Goal: Information Seeking & Learning: Learn about a topic

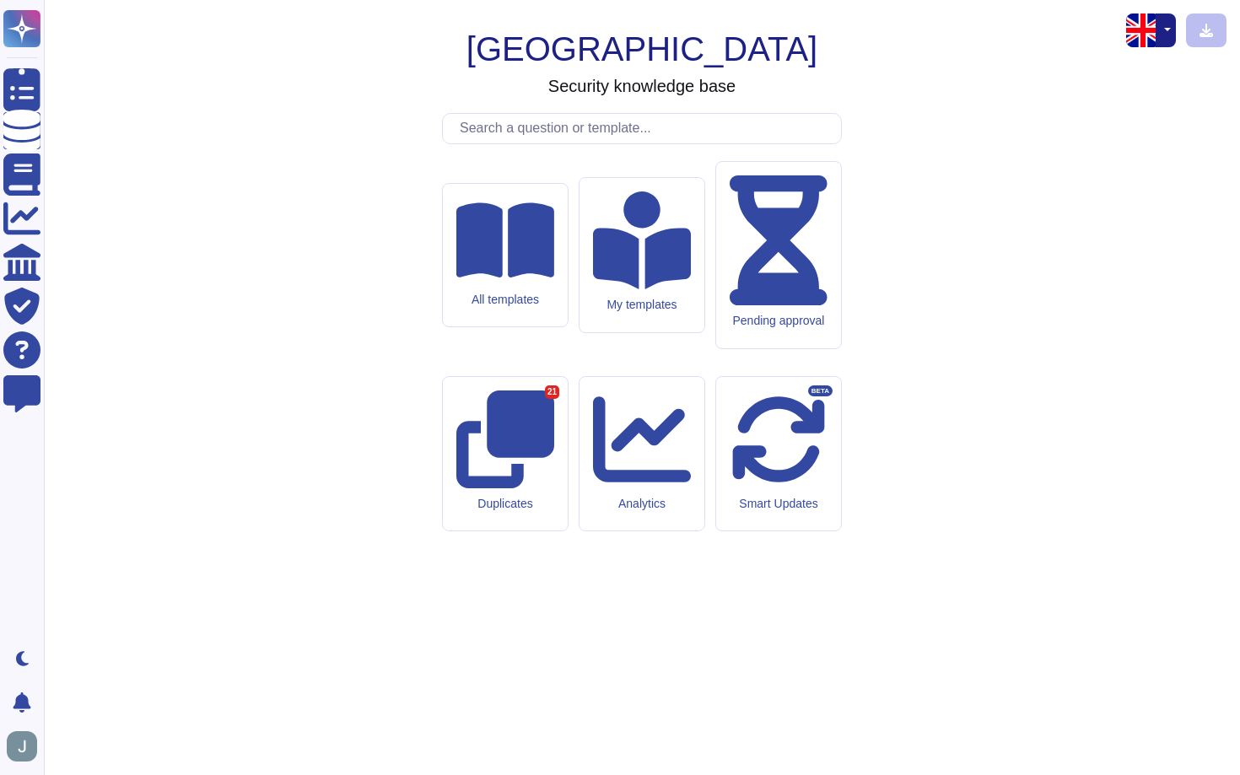
click at [538, 143] on input "text" at bounding box center [646, 129] width 390 height 30
click at [1141, 29] on img "button" at bounding box center [1143, 30] width 34 height 34
click at [1122, 97] on div "English French" at bounding box center [1108, 77] width 135 height 56
click at [1116, 88] on link "French" at bounding box center [1107, 87] width 133 height 20
click at [573, 143] on input "text" at bounding box center [646, 129] width 390 height 30
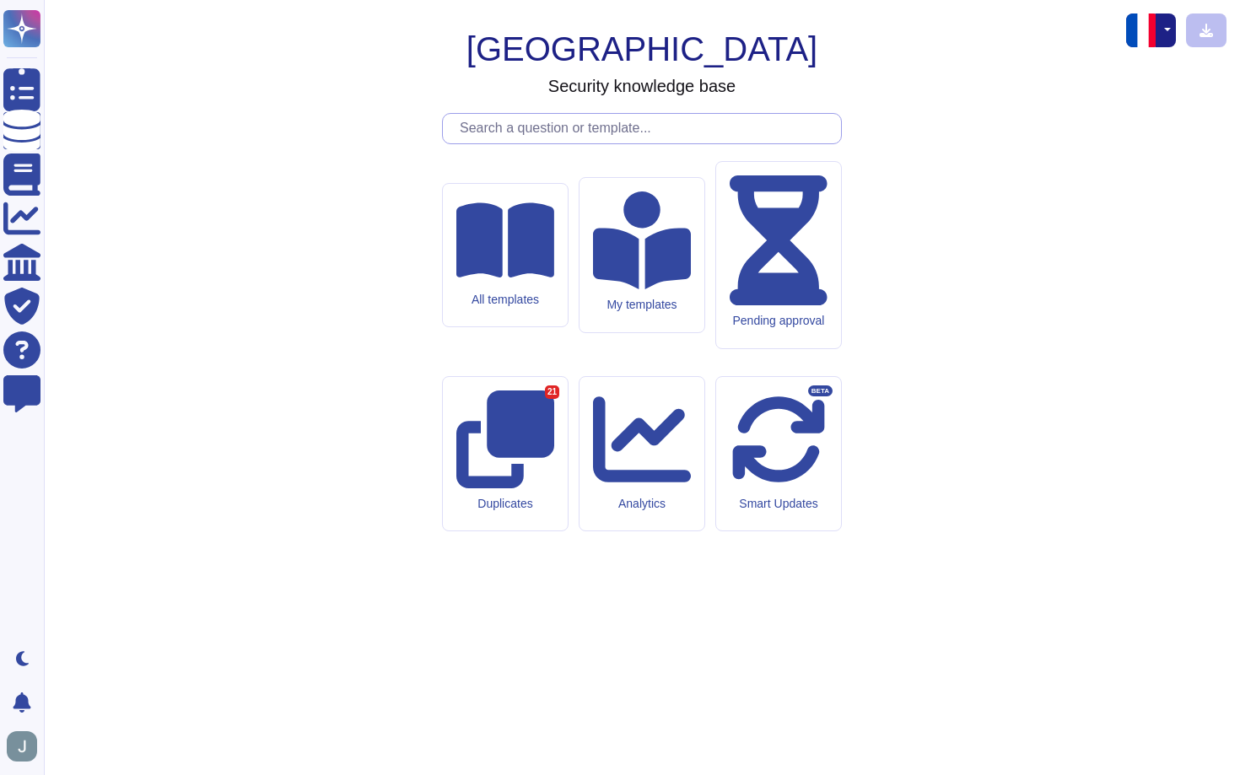
click at [557, 143] on input "text" at bounding box center [646, 129] width 390 height 30
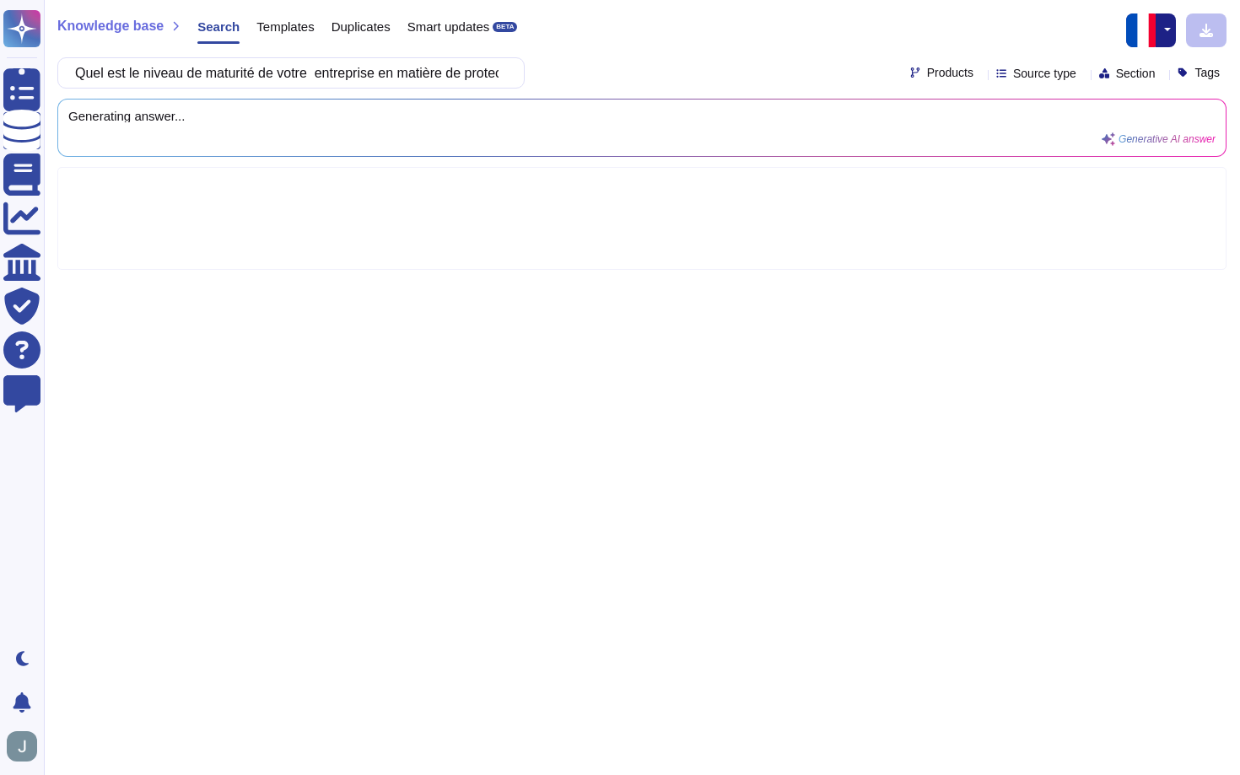
scroll to position [0, 220]
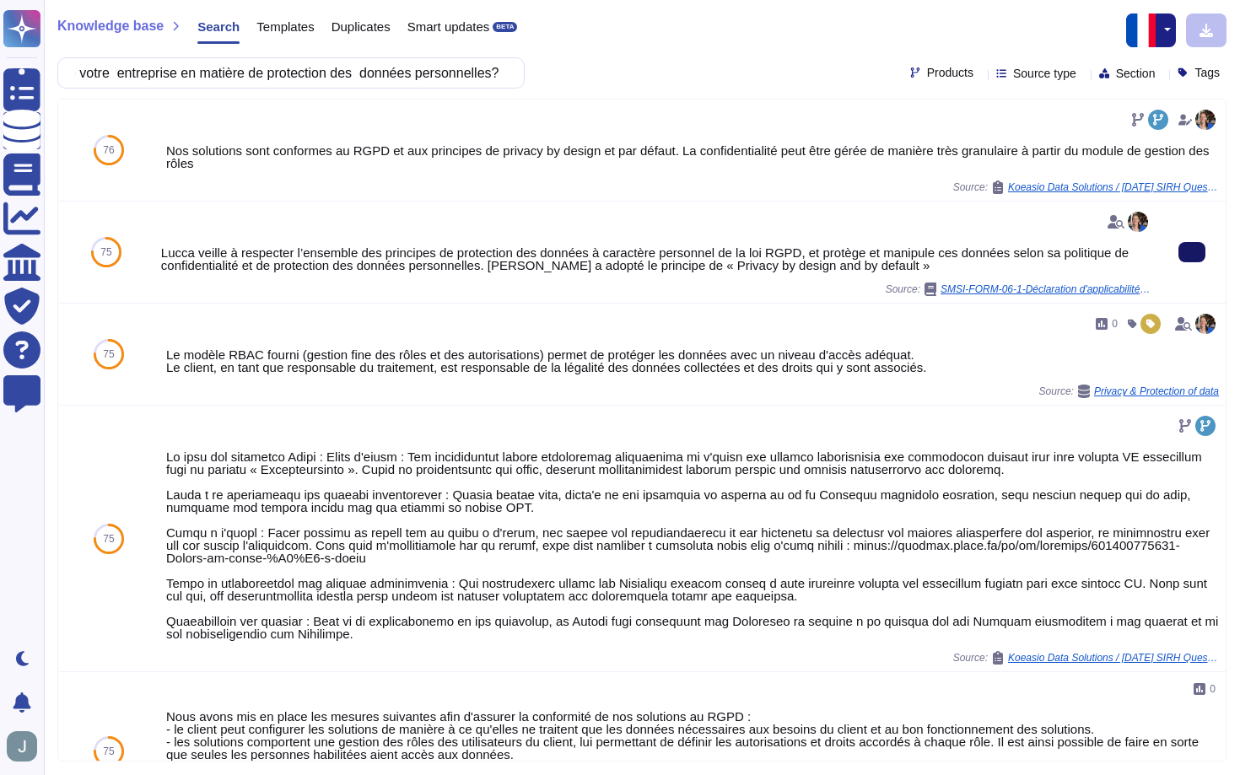
click at [1183, 255] on button at bounding box center [1191, 252] width 27 height 20
click at [221, 70] on input "Quel est le niveau de maturité de votre entreprise en matière de protection des…" at bounding box center [287, 73] width 440 height 30
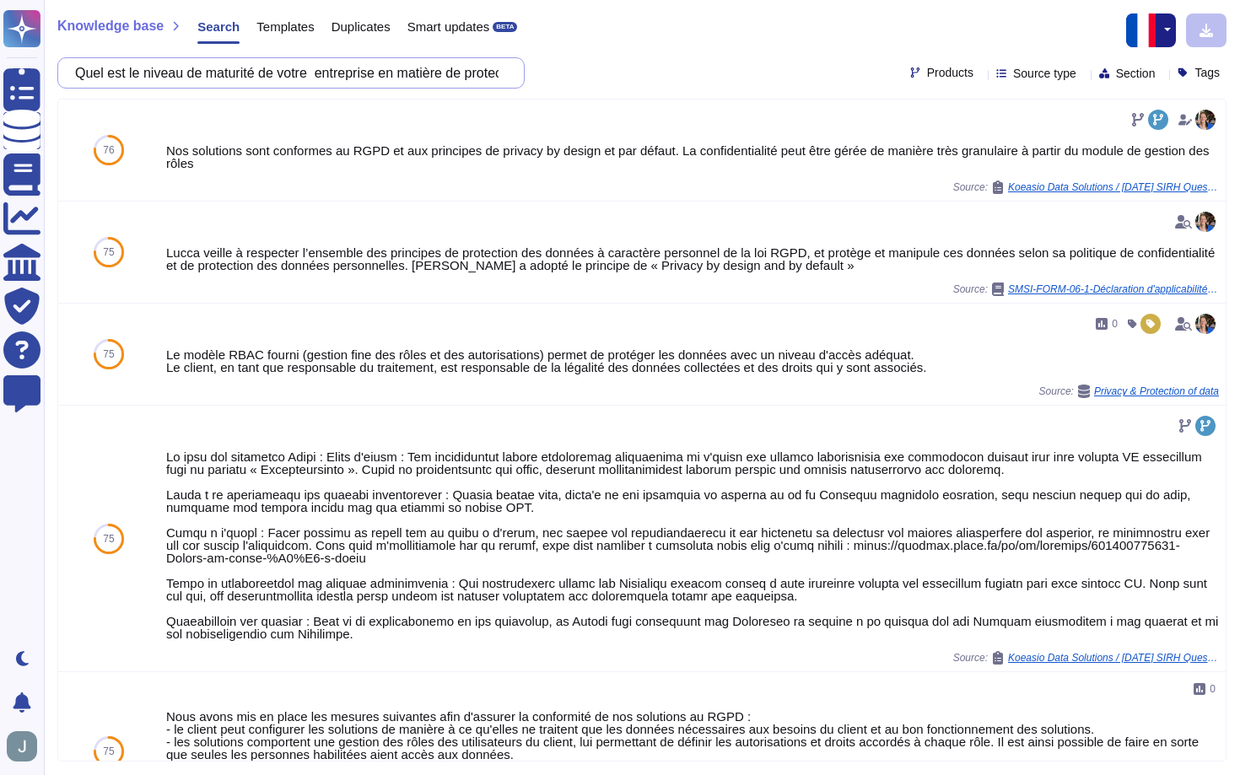
click at [221, 70] on input "Quel est le niveau de maturité de votre entreprise en matière de protection des…" at bounding box center [287, 73] width 440 height 30
paste input "Votre entreprise dispose-t-elle d’une politique de protection des données à car…"
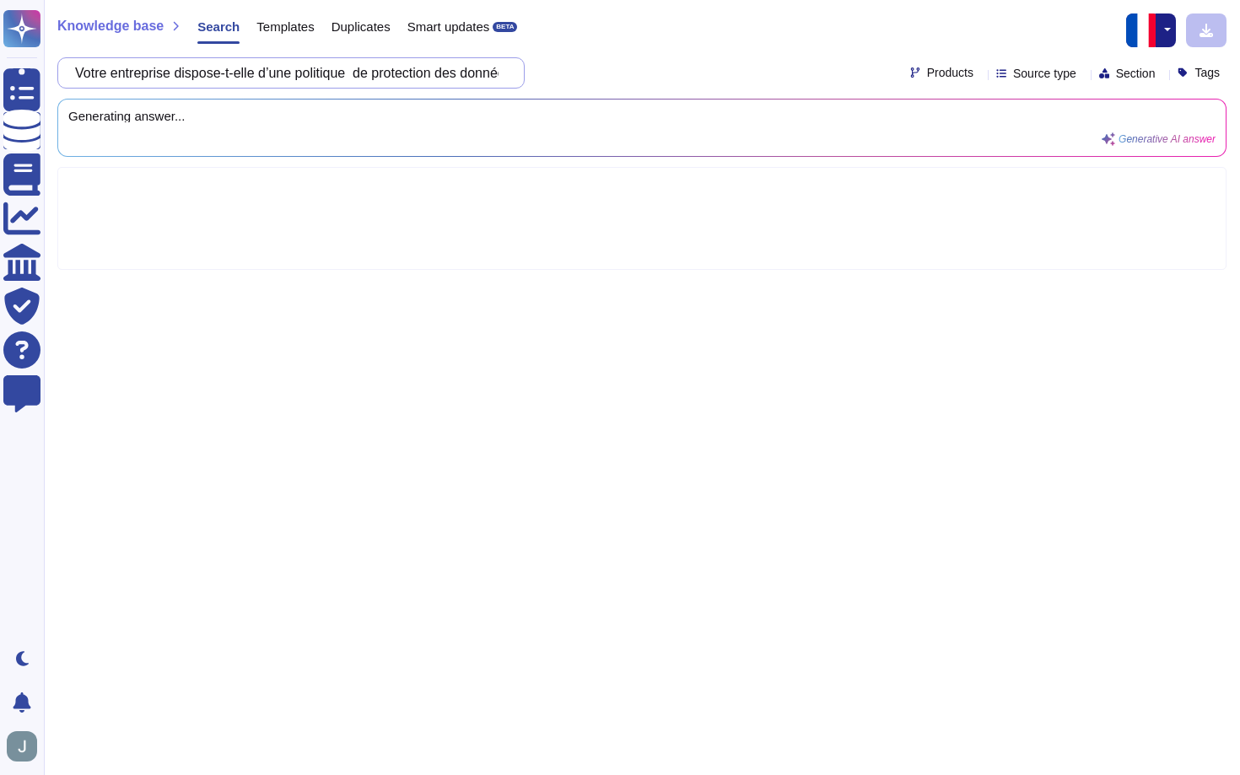
scroll to position [0, 642]
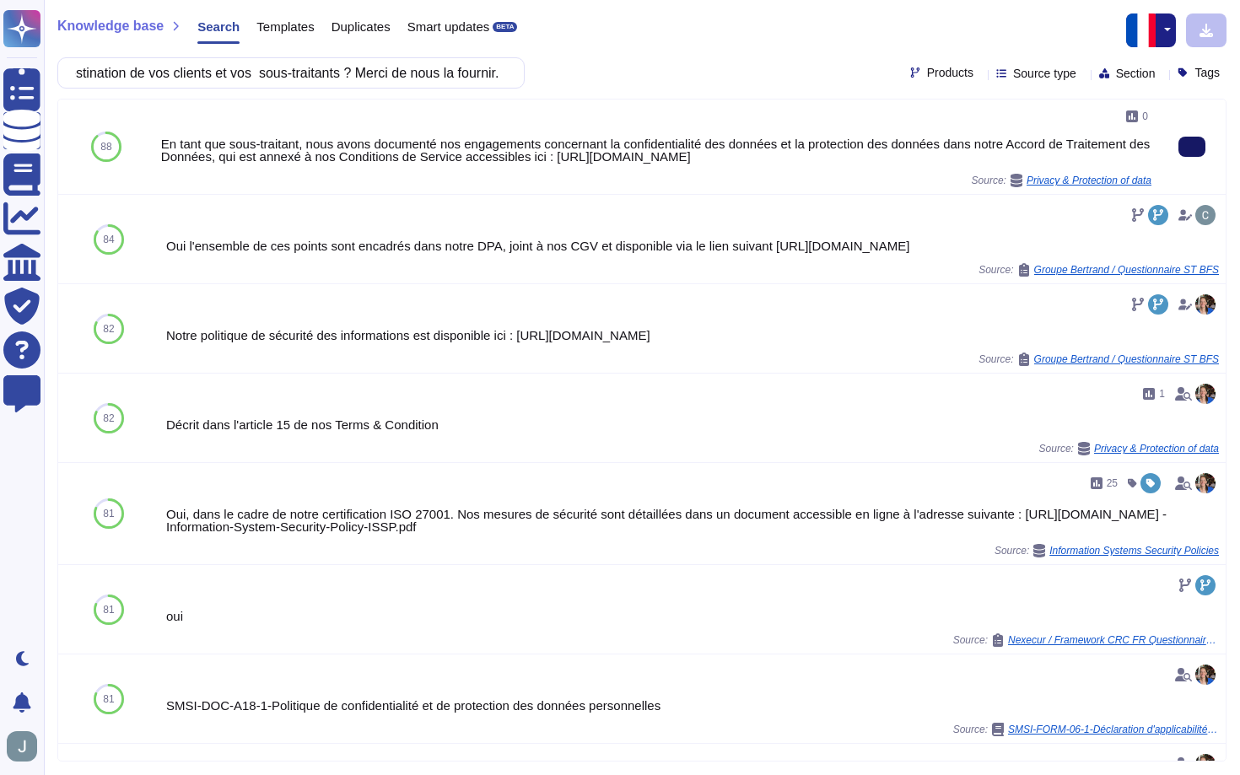
click at [1186, 157] on button at bounding box center [1191, 147] width 27 height 20
click at [332, 78] on input "Votre entreprise dispose-t-elle d’une politique de protection des données à car…" at bounding box center [287, 73] width 440 height 30
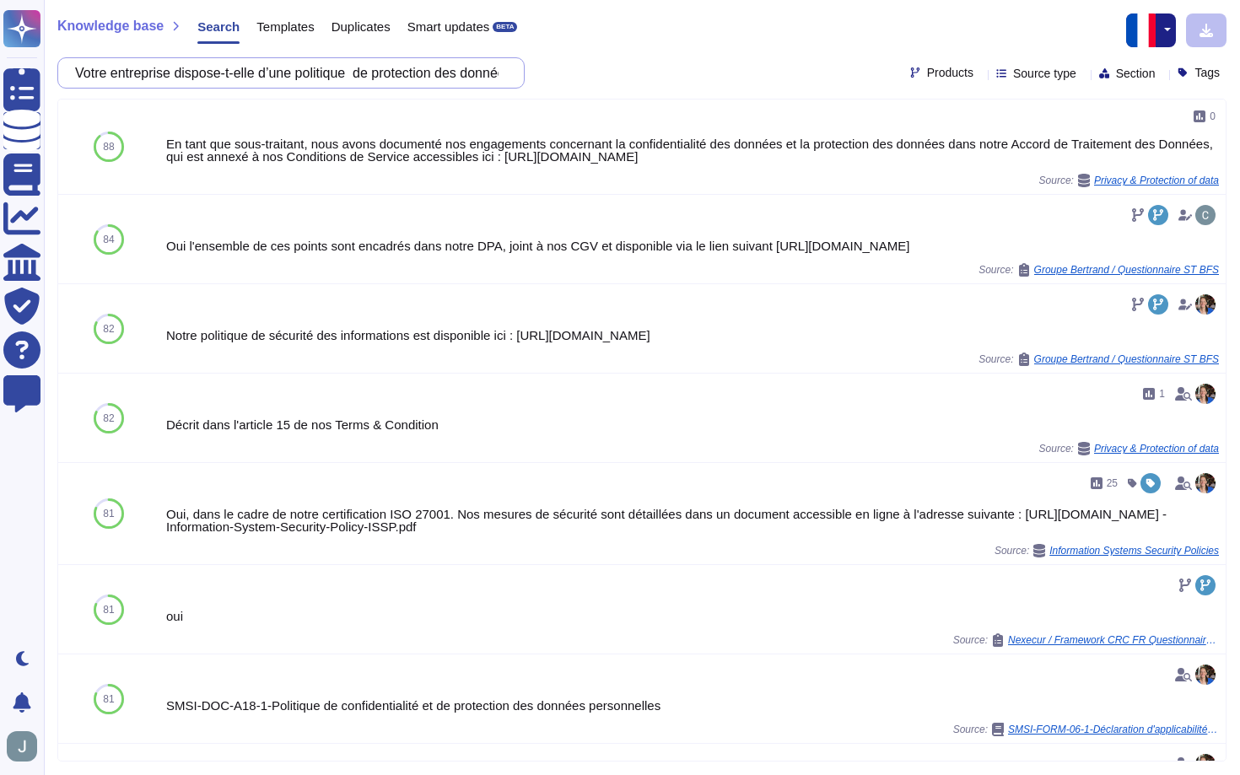
paste input "Un Délégué à la protection des données (DPO) a-t-il été déclaré auprès de la CN…"
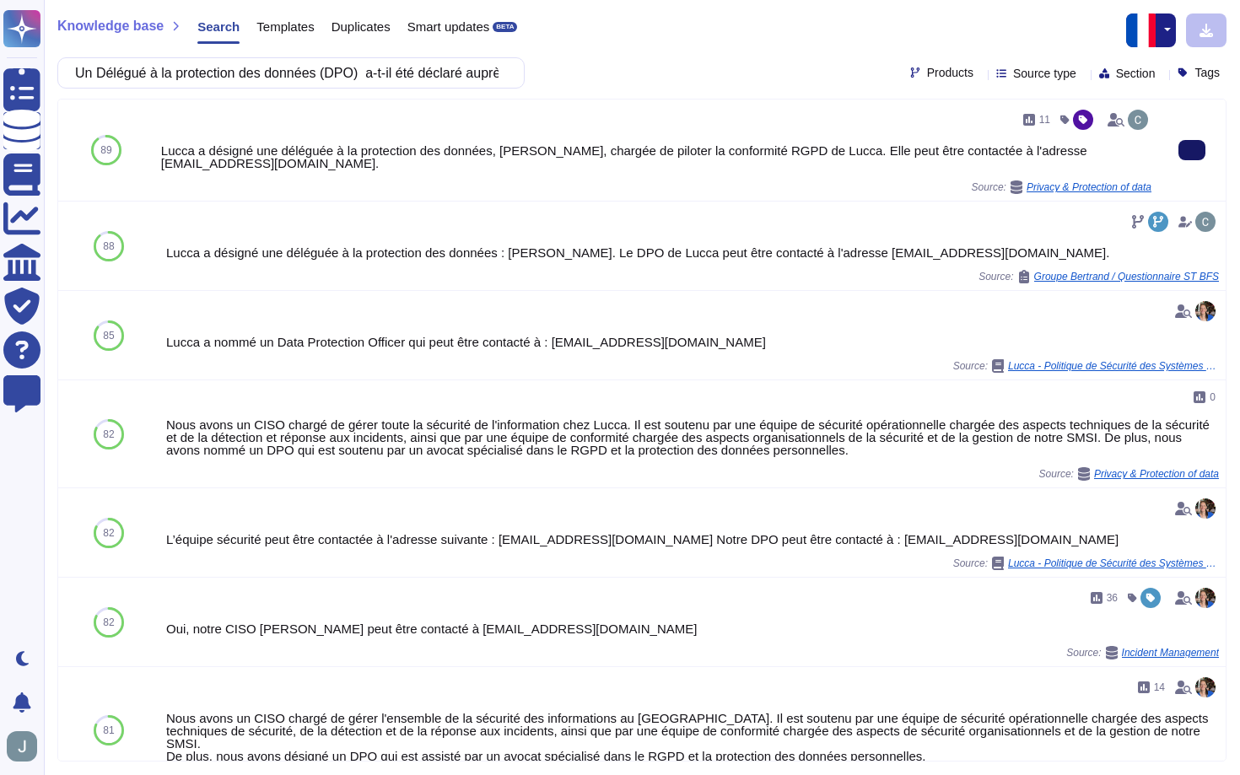
click at [1184, 152] on button at bounding box center [1191, 150] width 27 height 20
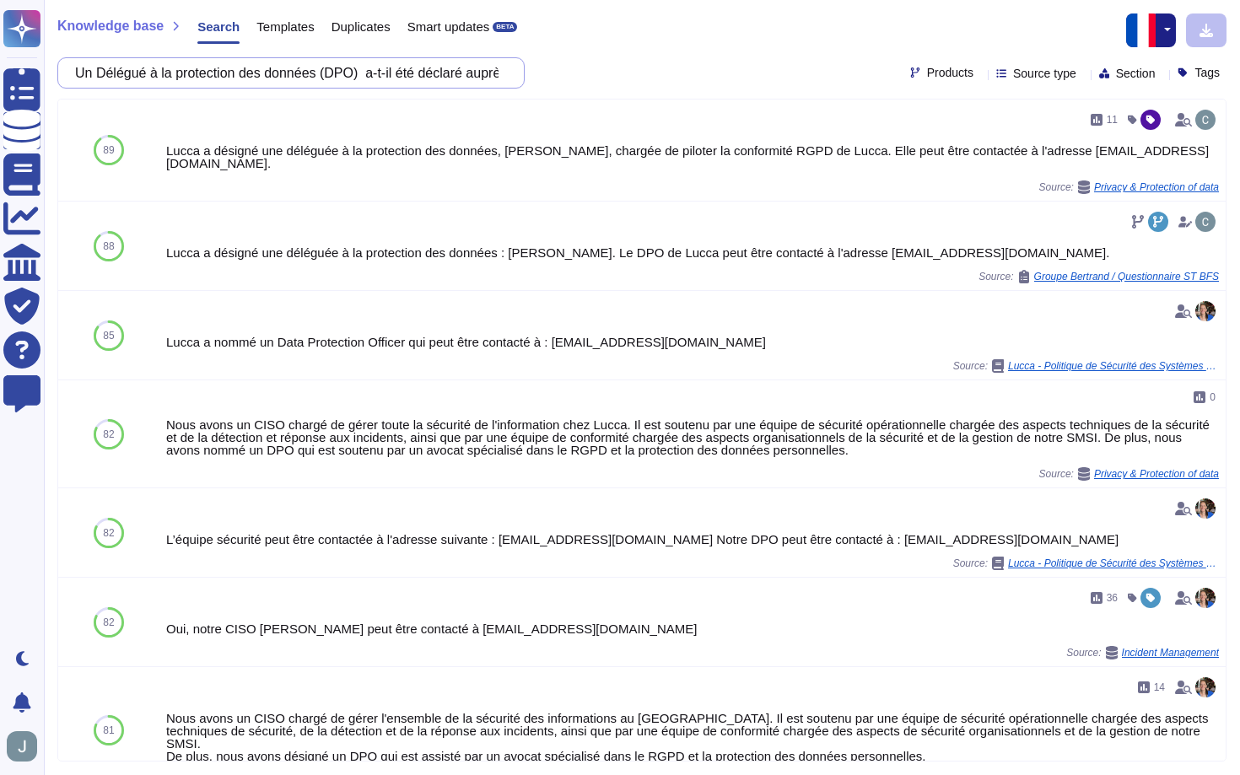
click at [307, 74] on input "Un Délégué à la protection des données (DPO) a-t-il été déclaré auprès de la CN…" at bounding box center [287, 73] width 440 height 30
paste input "Votre entreprise a-t-elle mis en place une gouvernance en matière de protection…"
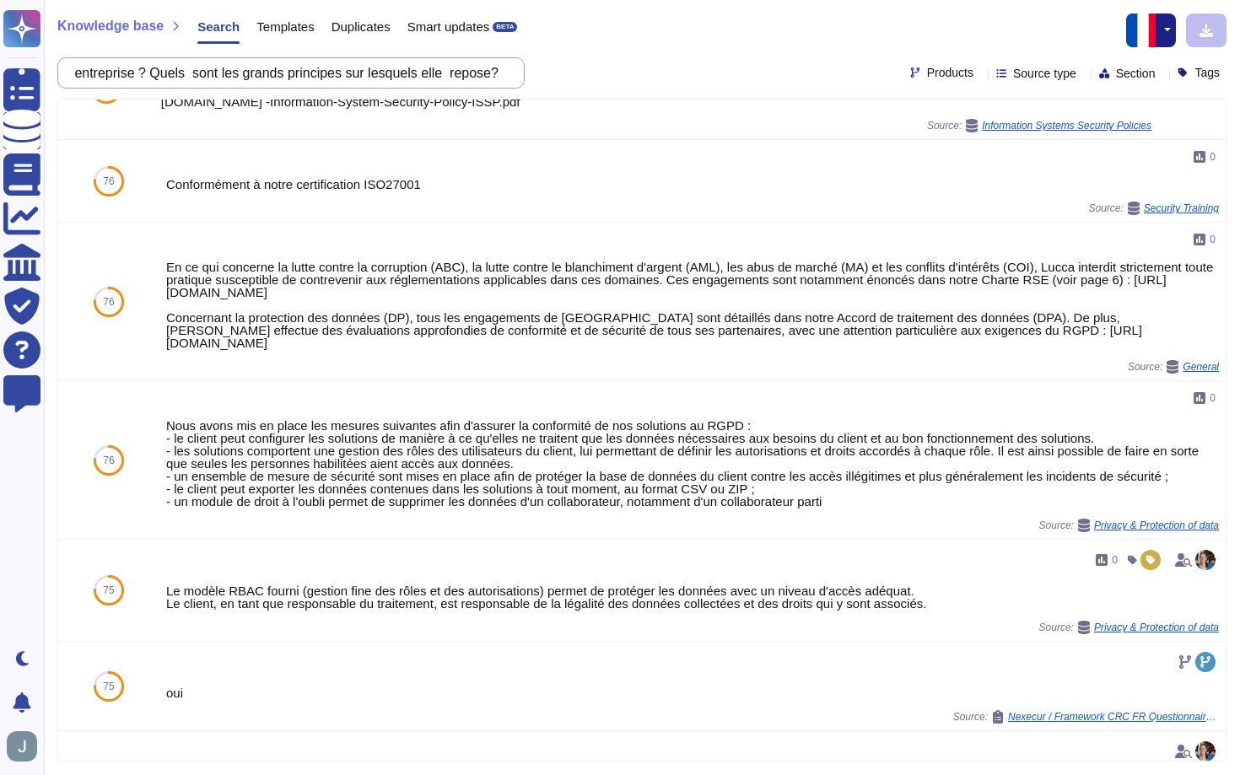
scroll to position [371, 0]
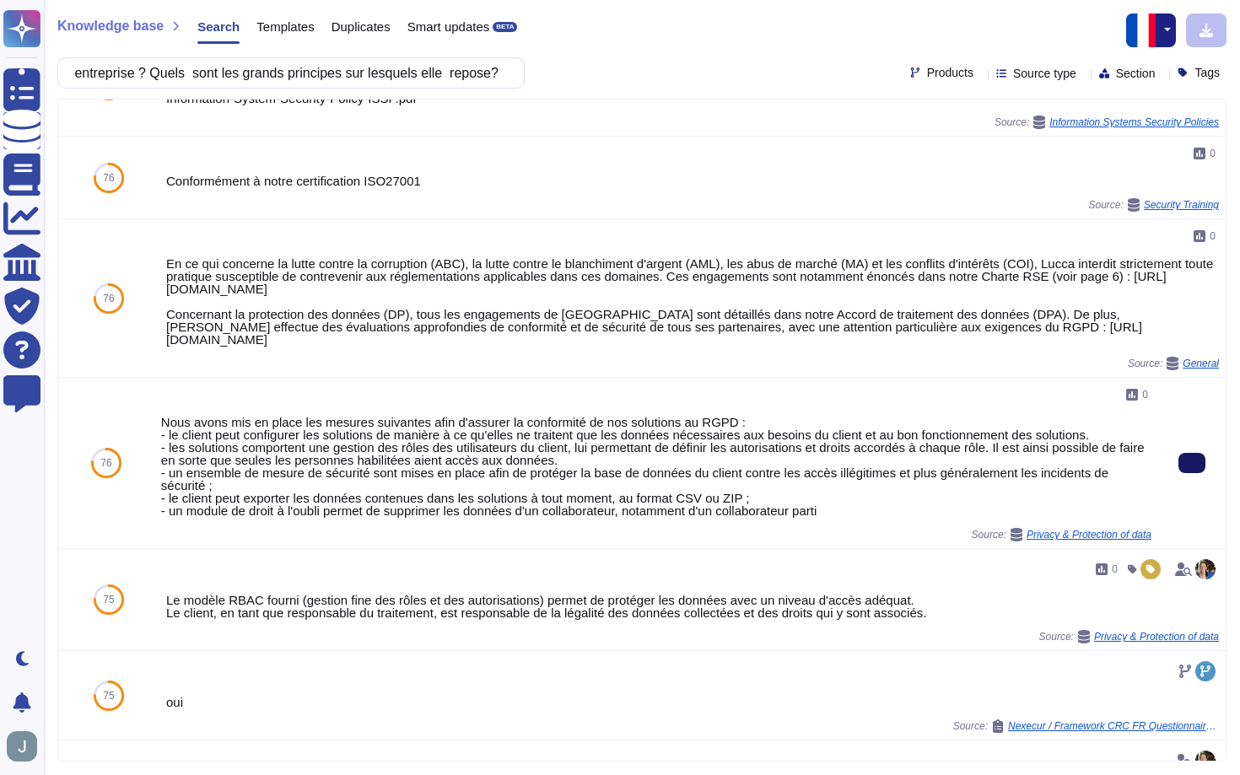
click at [1184, 460] on button at bounding box center [1191, 463] width 27 height 20
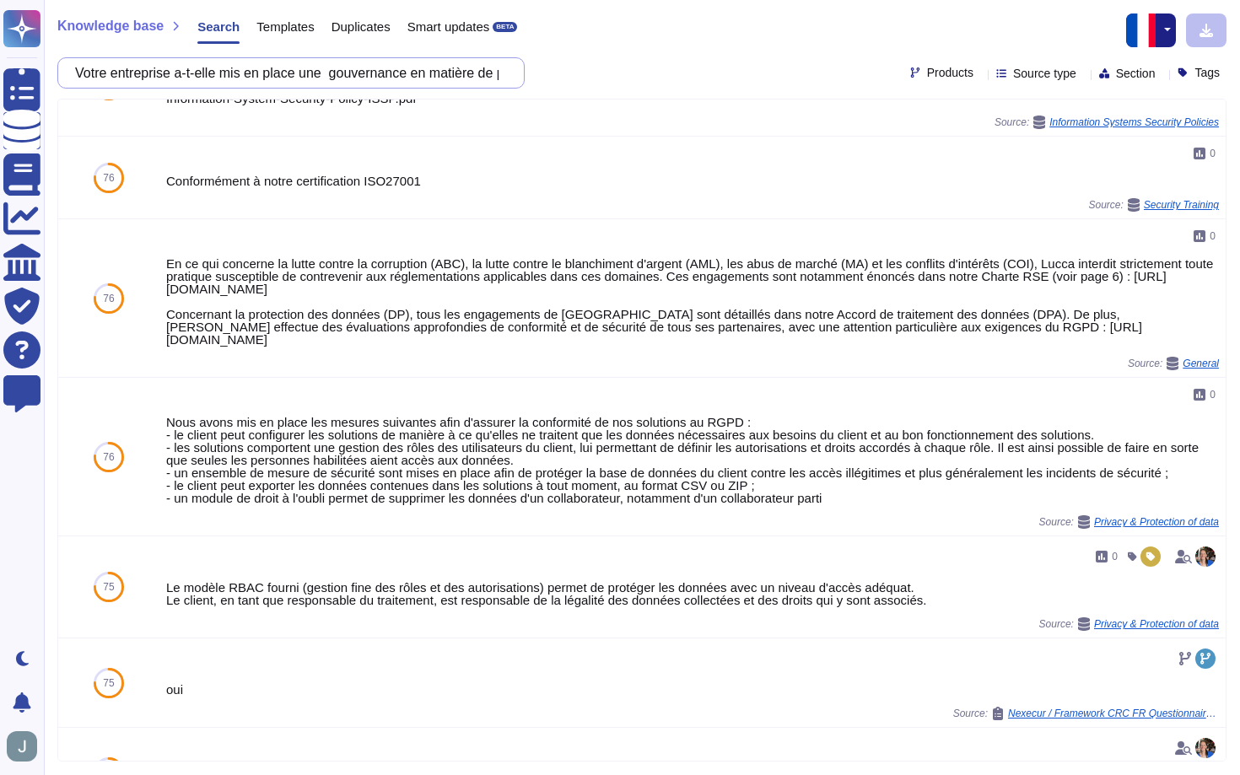
click at [458, 80] on input "Votre entreprise a-t-elle mis en place une gouvernance en matière de protection…" at bounding box center [287, 73] width 440 height 30
paste input "désigné un RSSI ? (Si oui, indiquer ses coordonnées)"
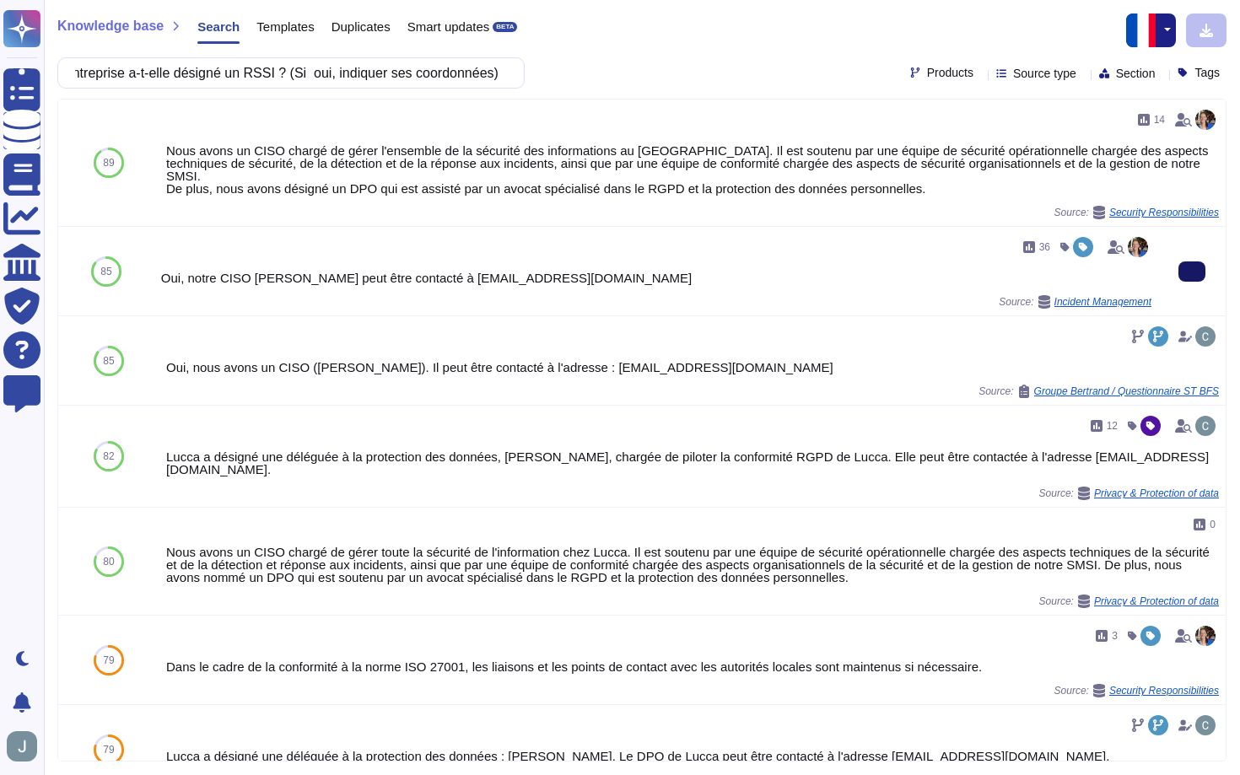
click at [1201, 261] on button at bounding box center [1191, 271] width 27 height 20
click at [419, 67] on input "Votre entreprise a-t-elle désigné un RSSI ? (Si oui, indiquer ses coordonnées)" at bounding box center [287, 73] width 440 height 30
paste input "tient-elle un registre des opérations de traitement pour les prestations confié…"
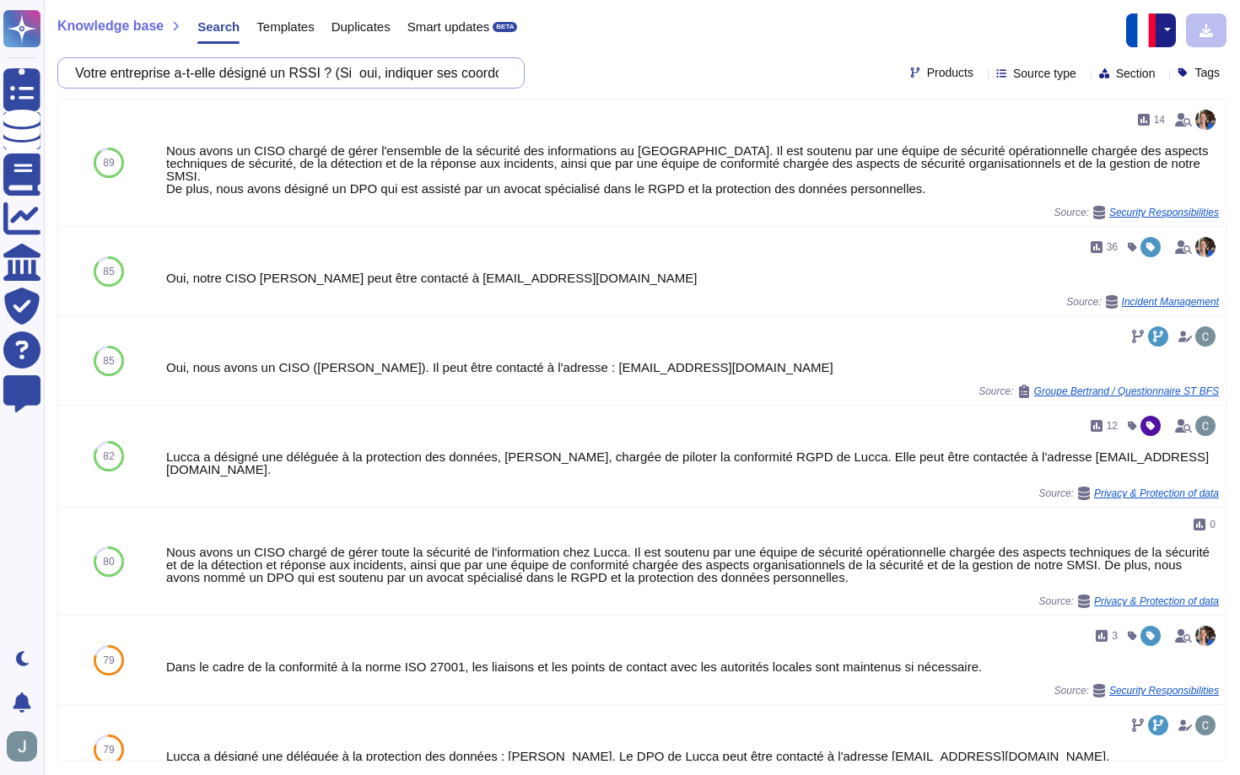
scroll to position [0, 279]
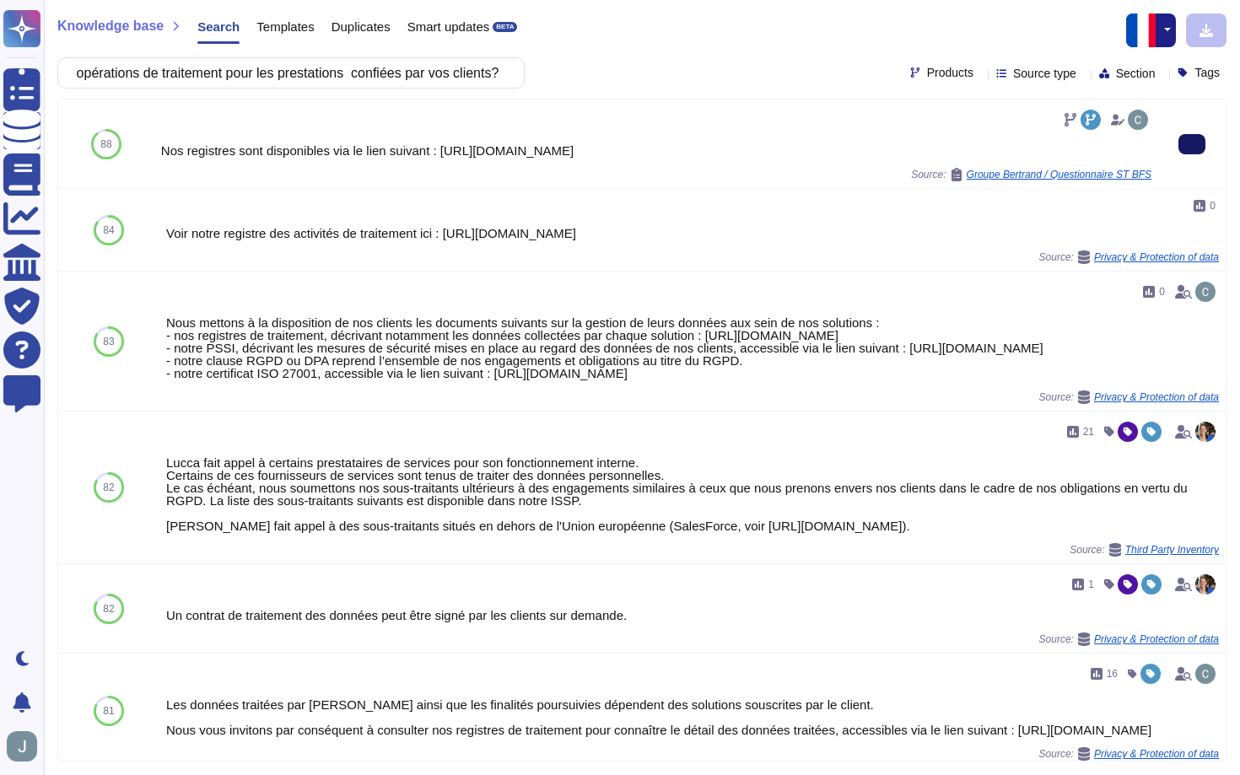
click at [373, 67] on input "Votre entreprise tient-elle un registre des opérations de traitement pour les p…" at bounding box center [287, 73] width 440 height 30
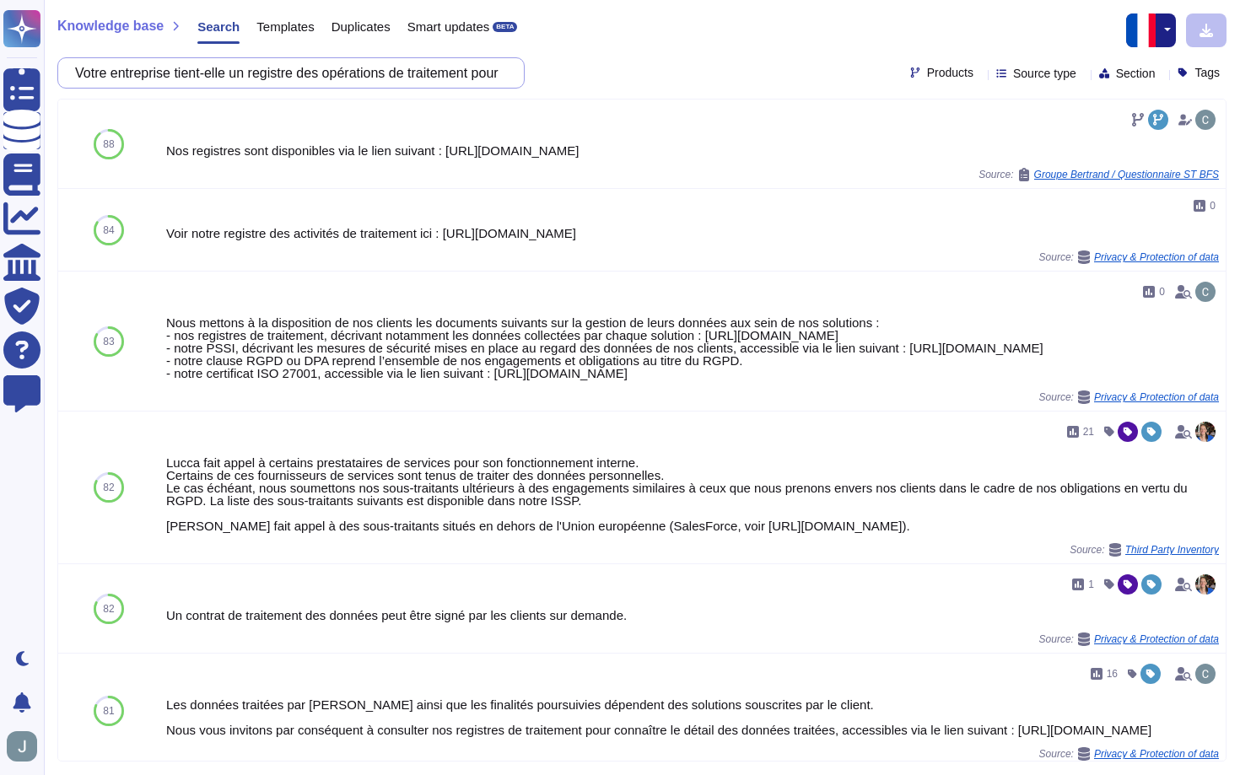
click at [373, 67] on input "Votre entreprise tient-elle un registre des opérations de traitement pour les p…" at bounding box center [287, 73] width 440 height 30
paste input "a-t-elle mis en place des procédures liées à la protection des données applicab…"
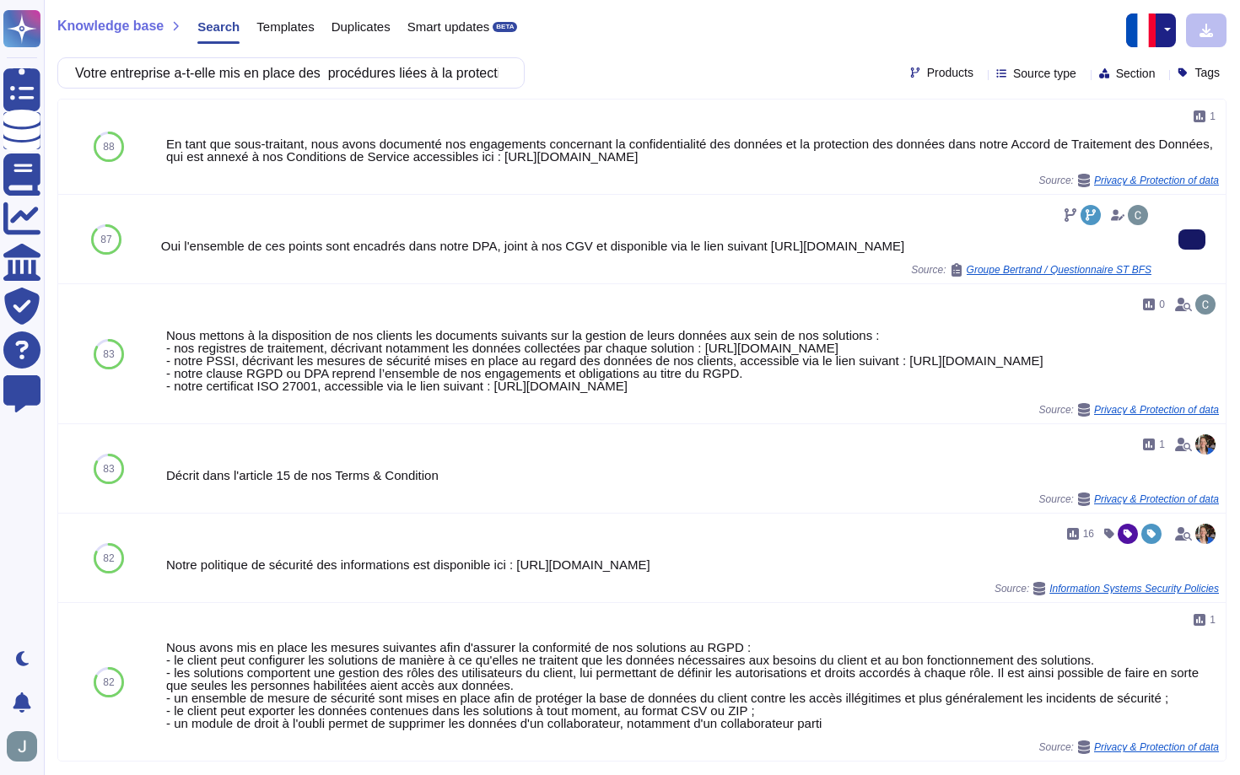
click at [1200, 250] on button at bounding box center [1191, 239] width 27 height 20
click at [325, 77] on input "Votre entreprise a-t-elle mis en place des procédures liées à la protection des…" at bounding box center [287, 73] width 440 height 30
paste input "une politique de protection du Système"
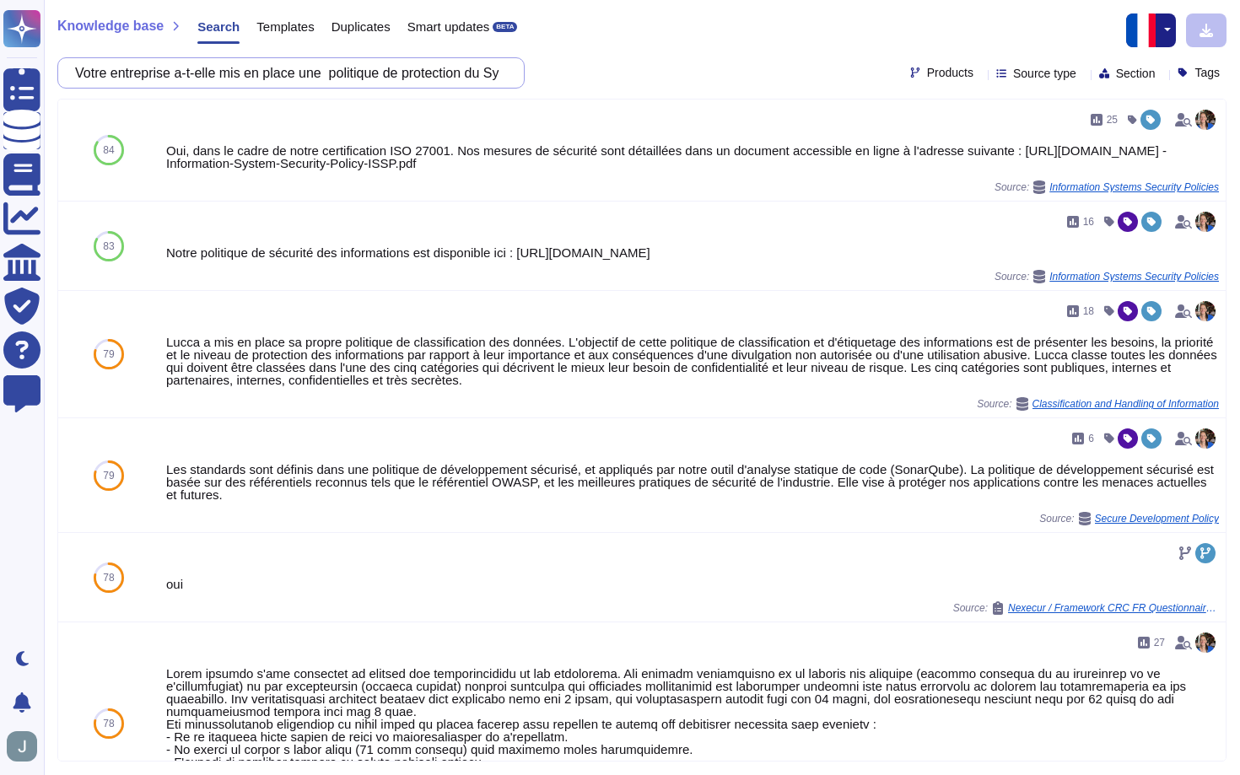
click at [382, 83] on input "Votre entreprise a-t-elle mis en place une politique de protection du Système" at bounding box center [287, 73] width 440 height 30
paste input "Les personnes dûment habilitées dans votre entreprise et qui accèdent aux DCP o…"
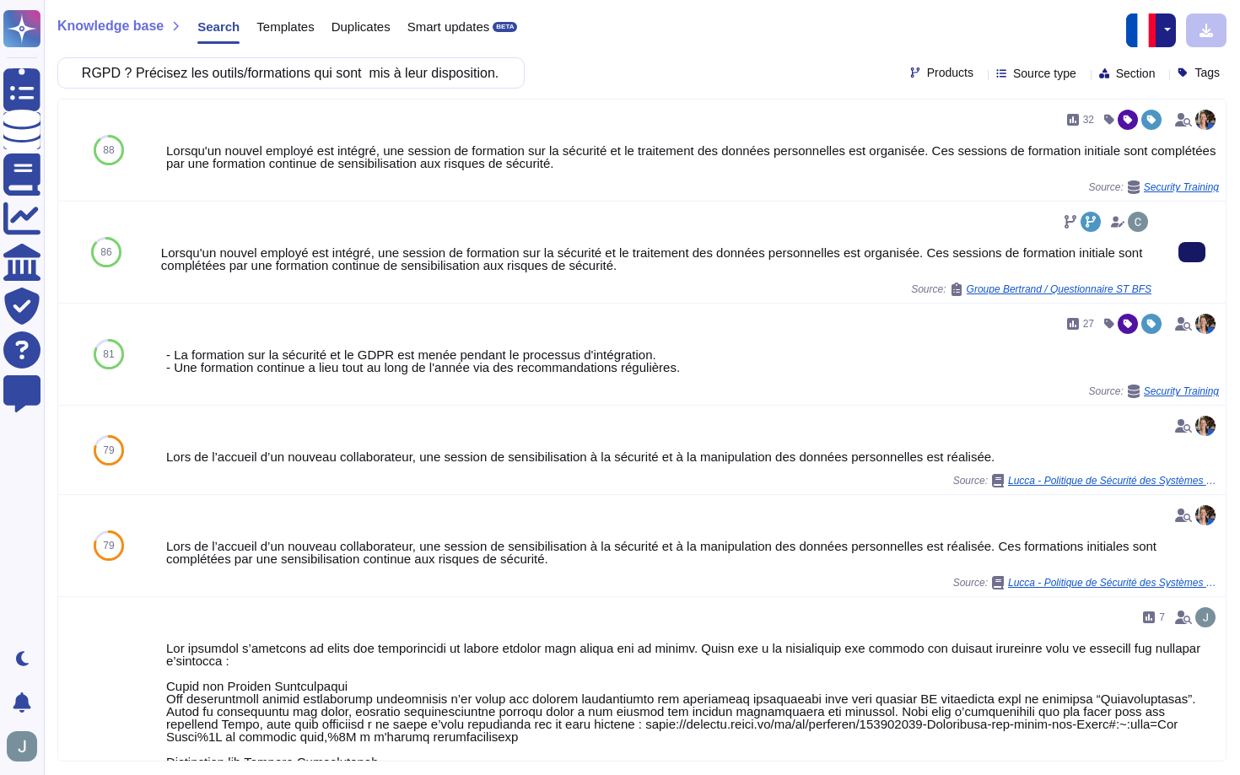
click at [1199, 243] on button at bounding box center [1191, 252] width 27 height 20
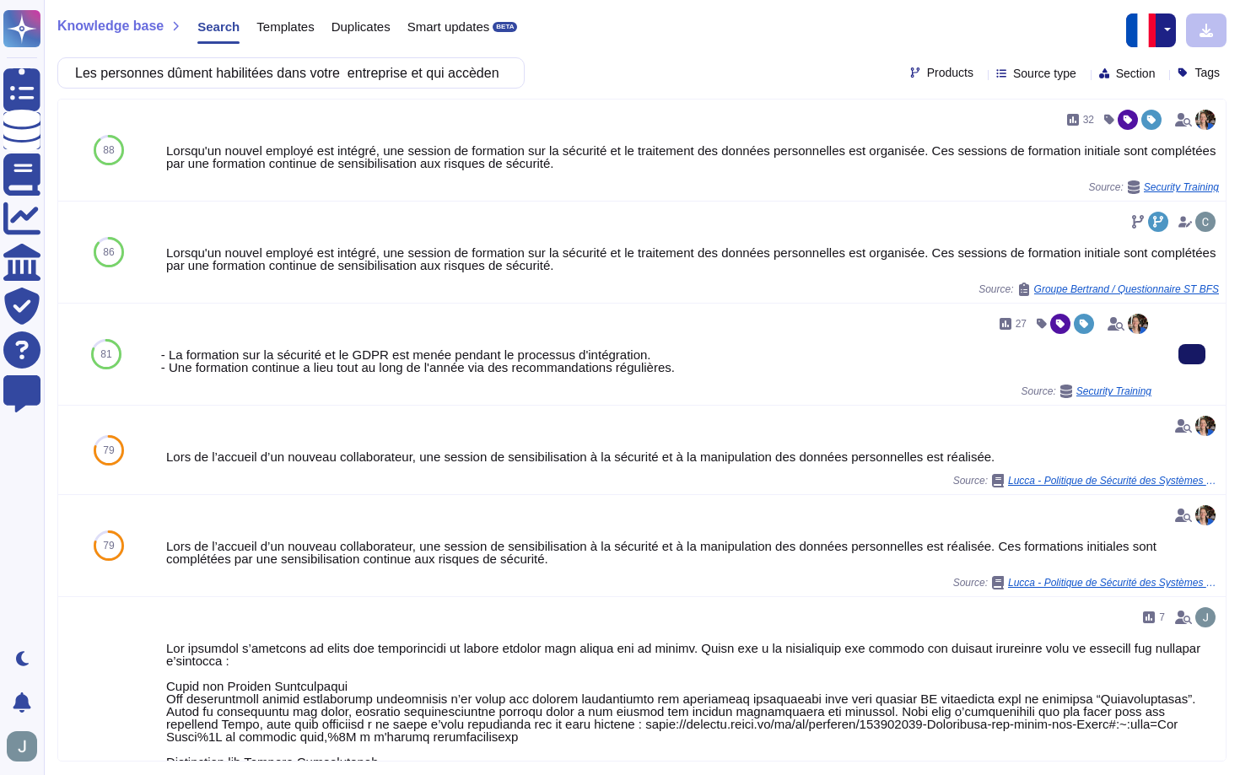
click at [1193, 362] on button at bounding box center [1191, 354] width 27 height 20
click at [258, 71] on input "Les personnes dûment habilitées dans votre entreprise et qui accèdent aux DCP o…" at bounding box center [287, 73] width 440 height 30
paste input "Votre entreprise fait-elle signer un engagement de confidentialité à l'ensemble…"
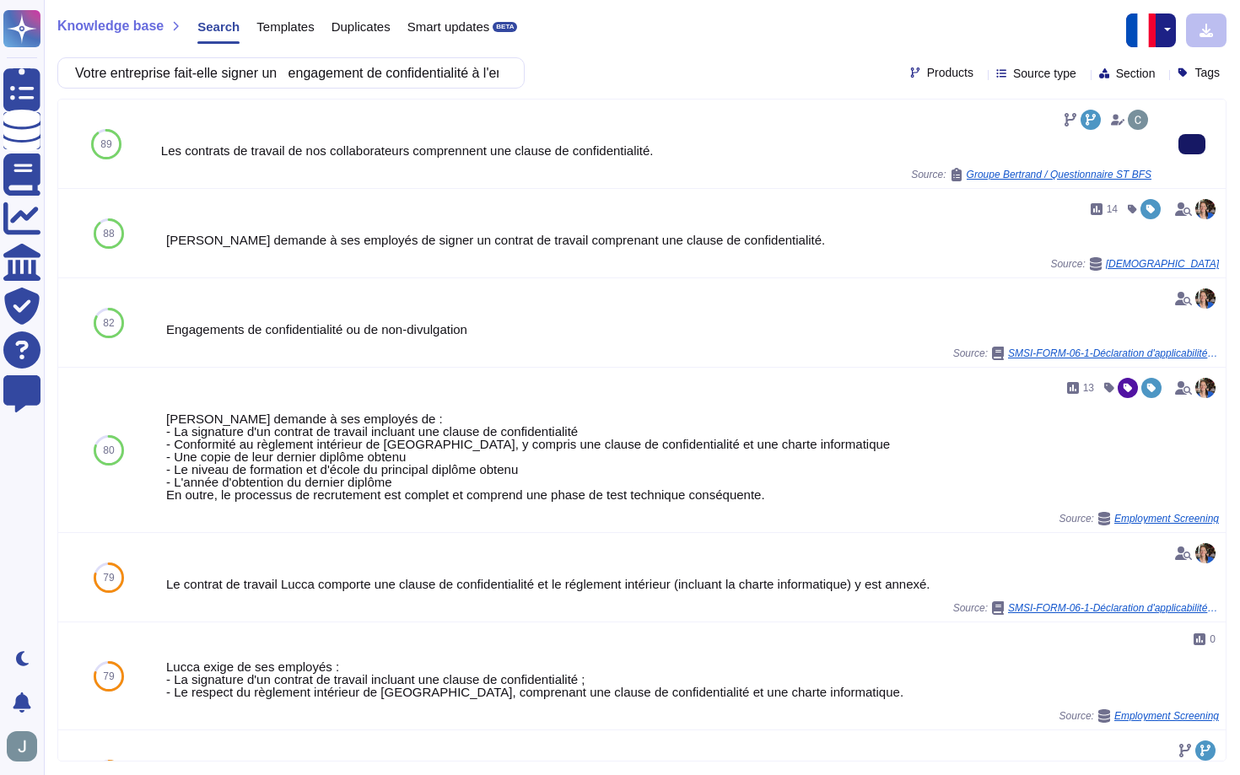
click at [1191, 144] on icon at bounding box center [1191, 144] width 0 height 0
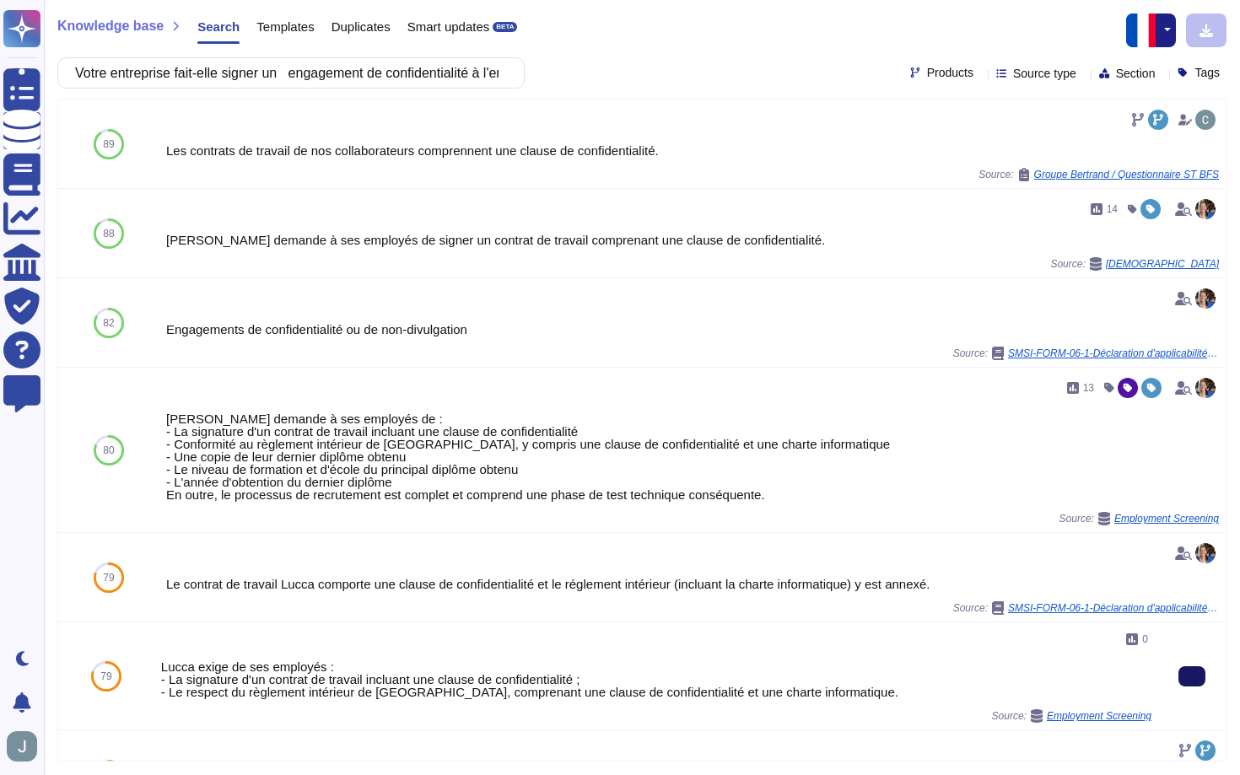
click at [1178, 670] on button at bounding box center [1191, 676] width 27 height 20
click at [297, 75] on input "Votre entreprise fait-elle signer un engagement de confidentialité à l'ensemble…" at bounding box center [287, 73] width 440 height 30
paste input "limite-t-elle l'accès aux données de ses clients aux seuls membres de son perso…"
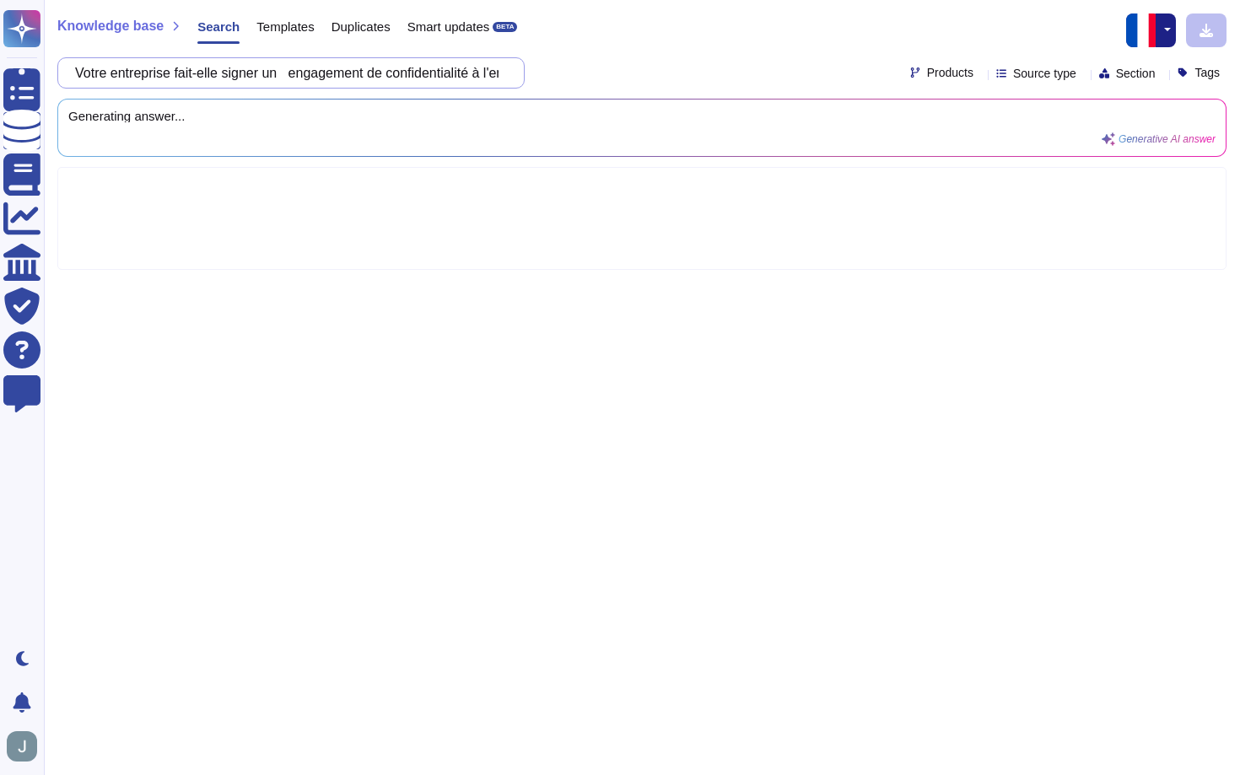
scroll to position [0, 831]
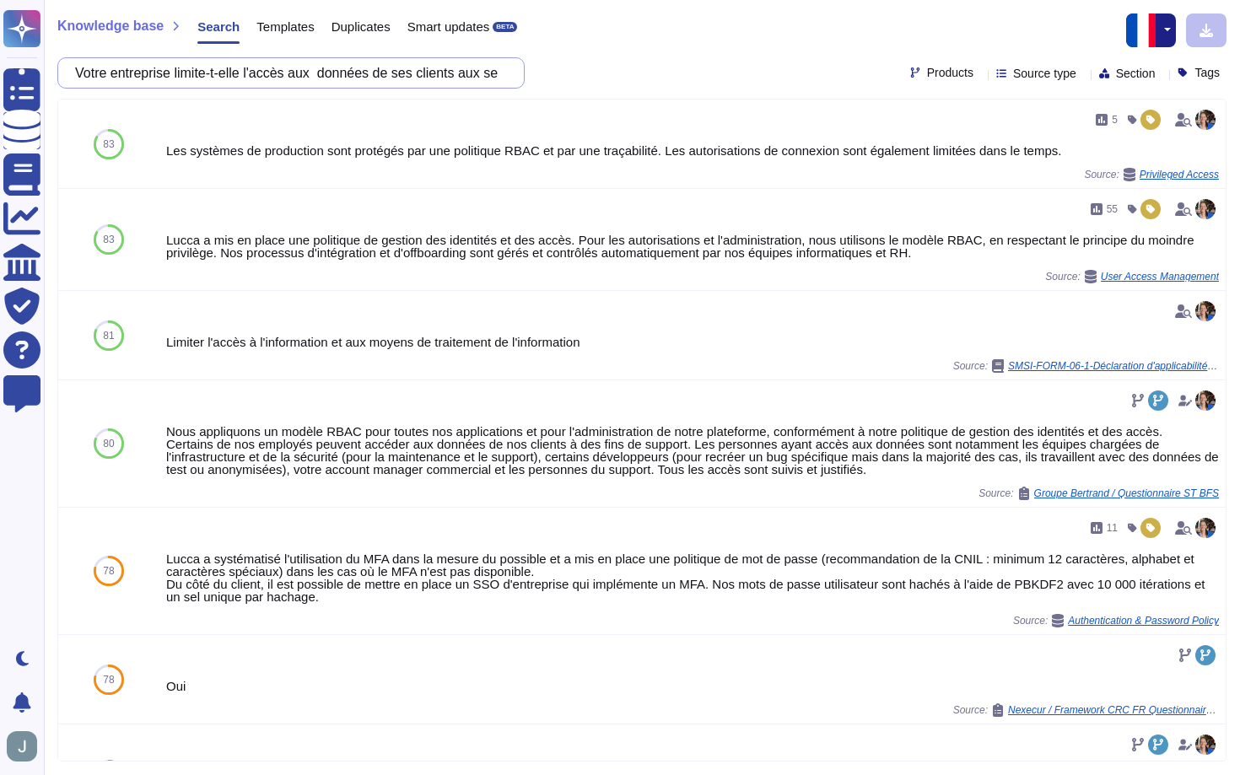
click at [454, 77] on input "Votre entreprise limite-t-elle l'accès aux données de ses clients aux seuls mem…" at bounding box center [287, 73] width 440 height 30
paste input "Les relations de votre entreprise avec vos sous traitants sont-elles formalisée…"
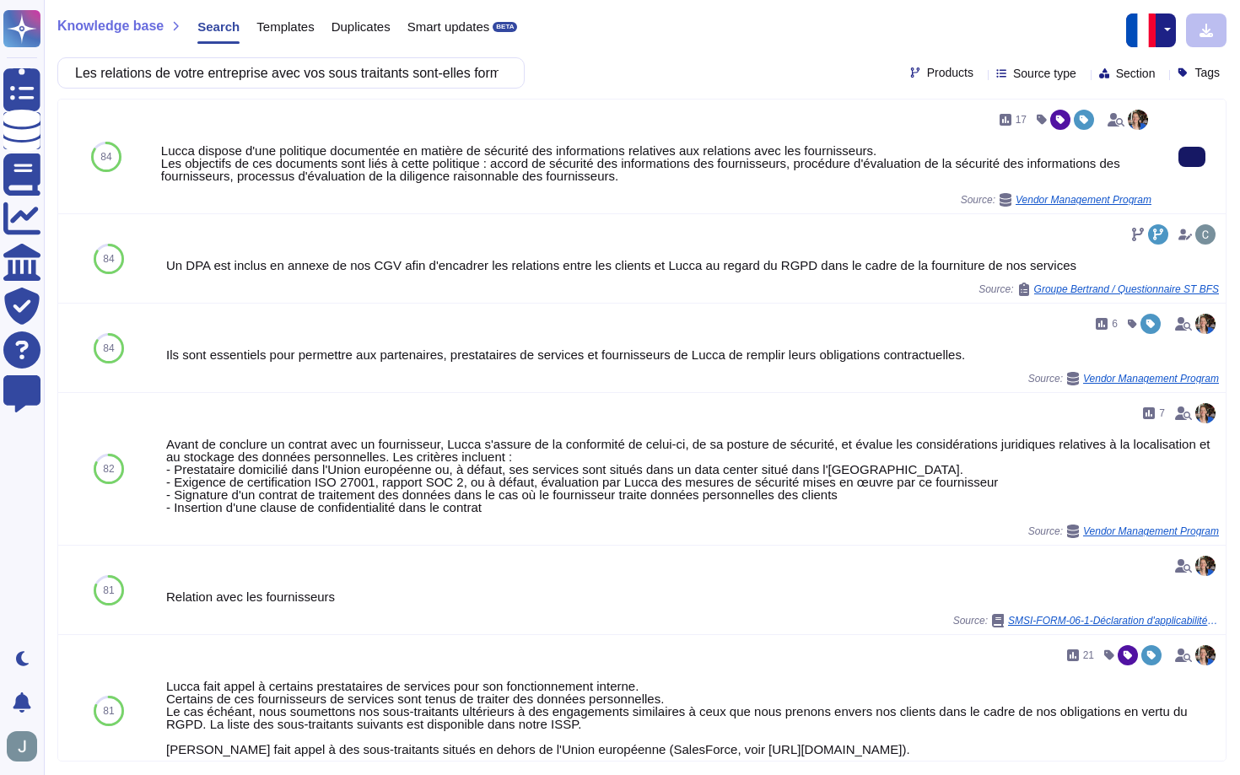
click at [1192, 164] on button at bounding box center [1191, 157] width 27 height 20
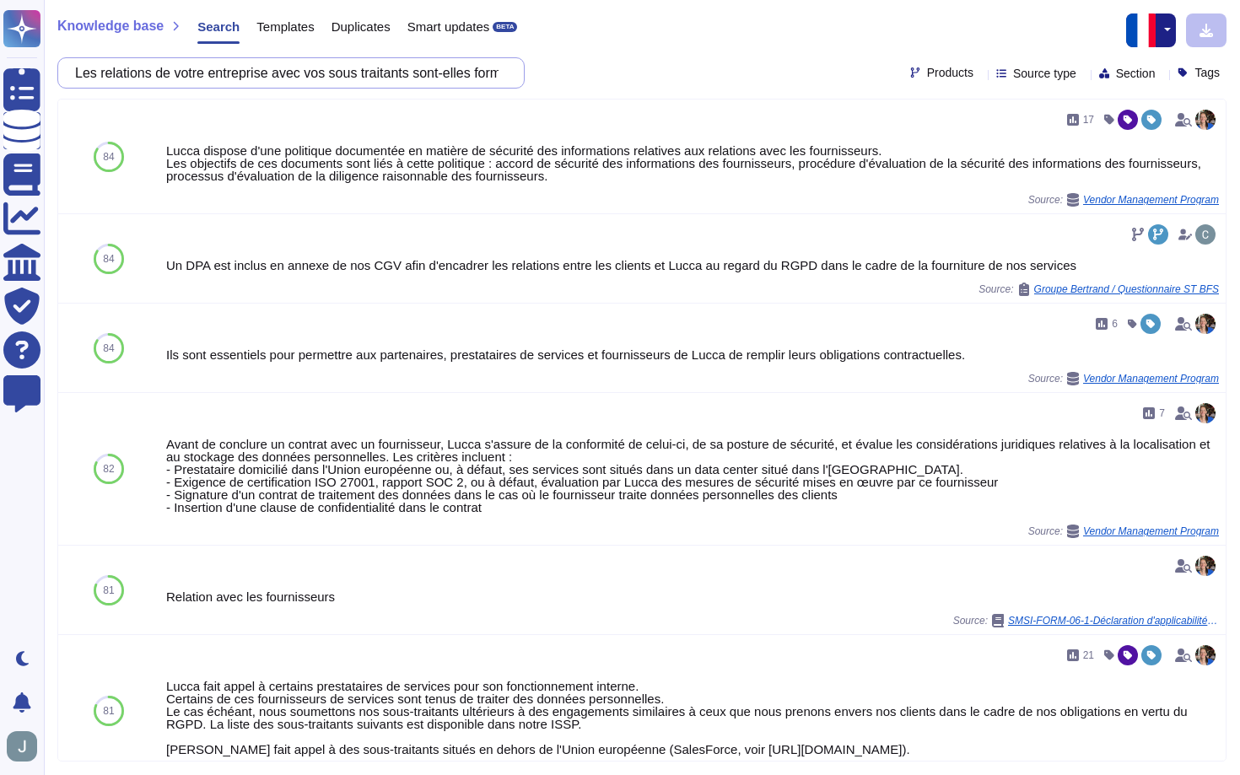
click at [423, 78] on input "Les relations de votre entreprise avec vos sous traitants sont-elles formalisée…" at bounding box center [287, 73] width 440 height 30
click at [424, 76] on input "Les relations de votre entreprise avec vos sous traitants sont-elles formalisée…" at bounding box center [287, 73] width 440 height 30
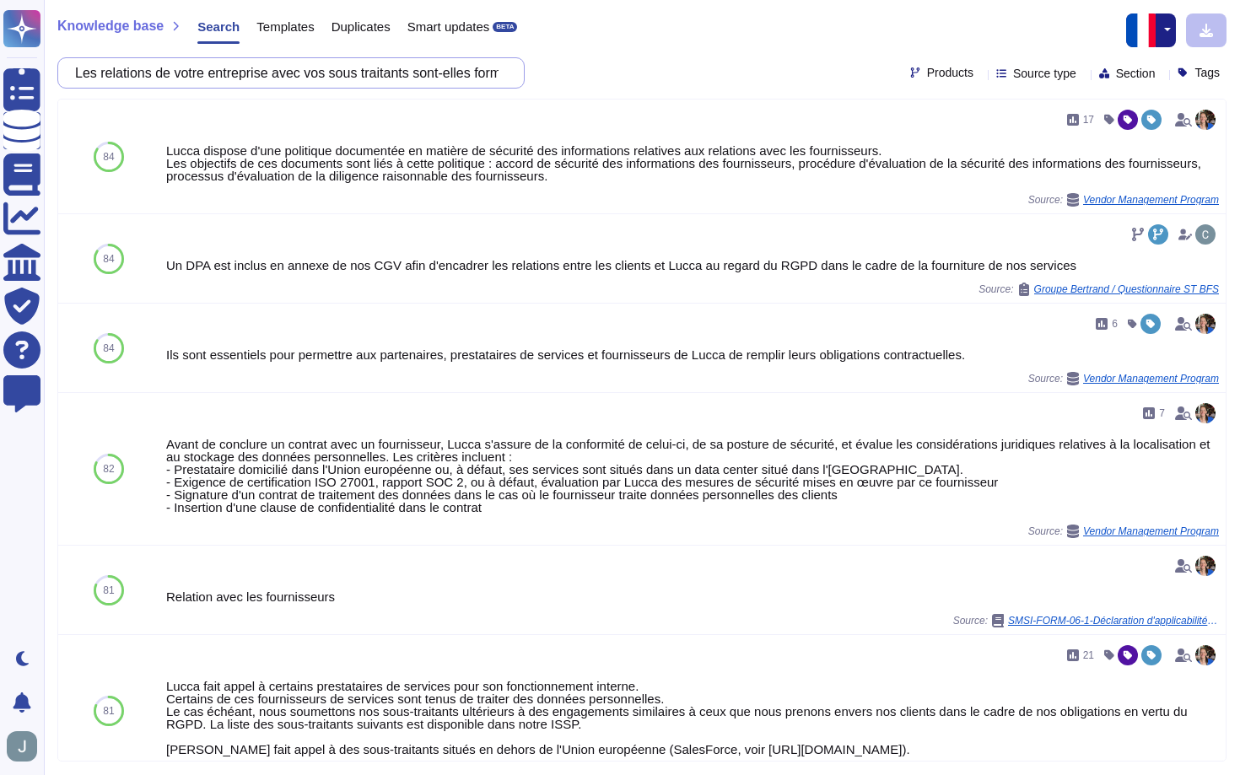
paste input "Vos sous-traitants ont-ils pris les mesures organisationnelles et techniques pe…"
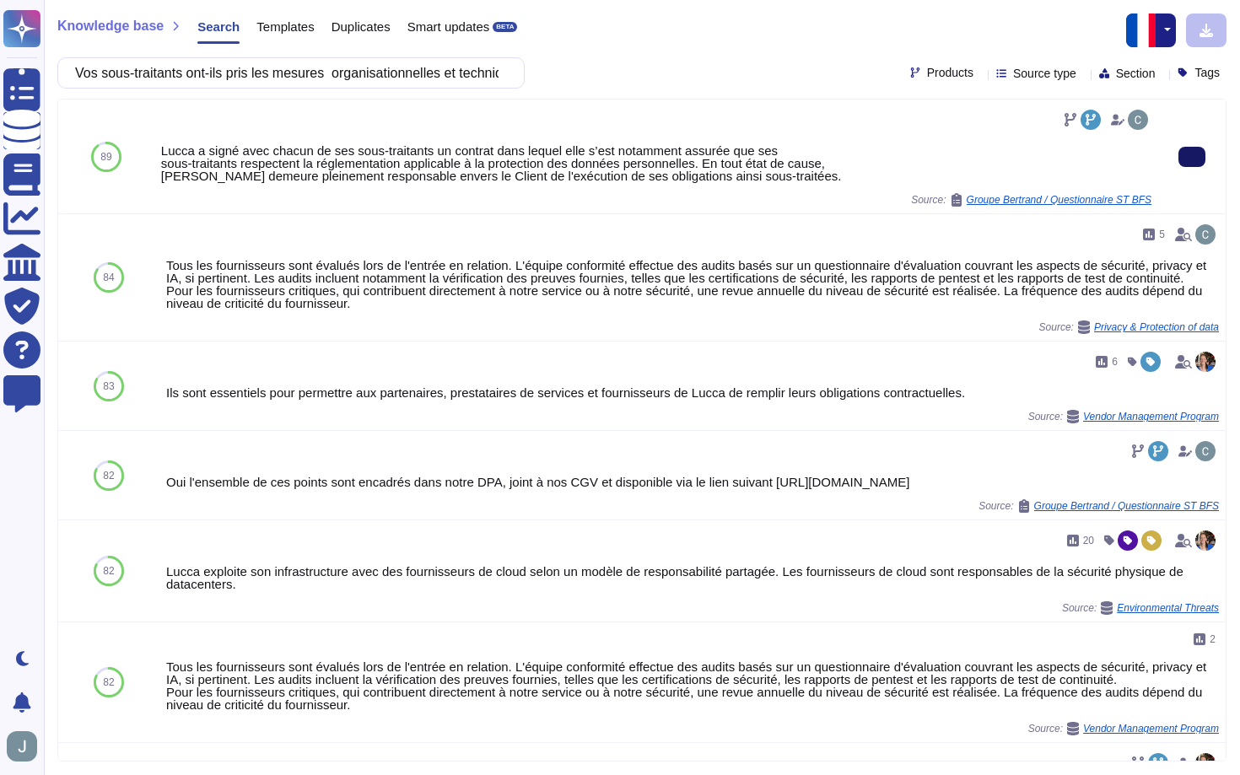
click at [1180, 161] on button at bounding box center [1191, 157] width 27 height 20
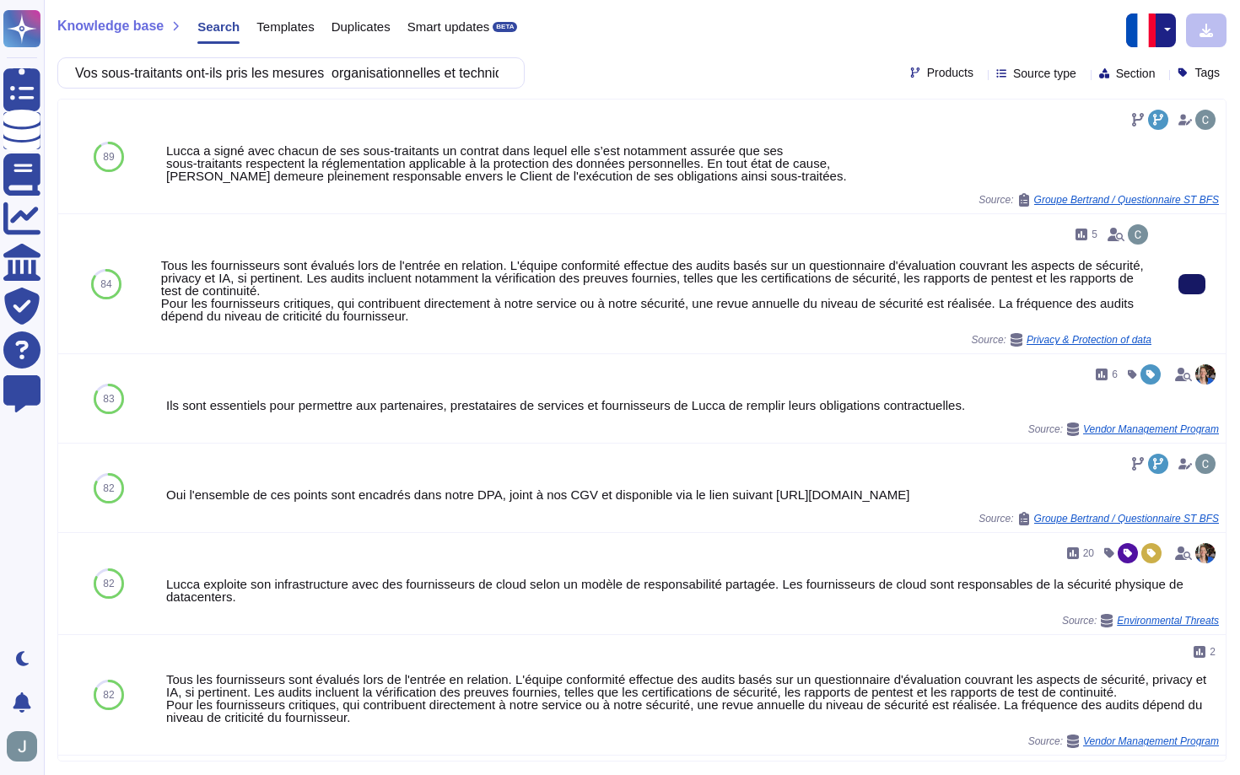
click at [1184, 276] on button at bounding box center [1191, 284] width 27 height 20
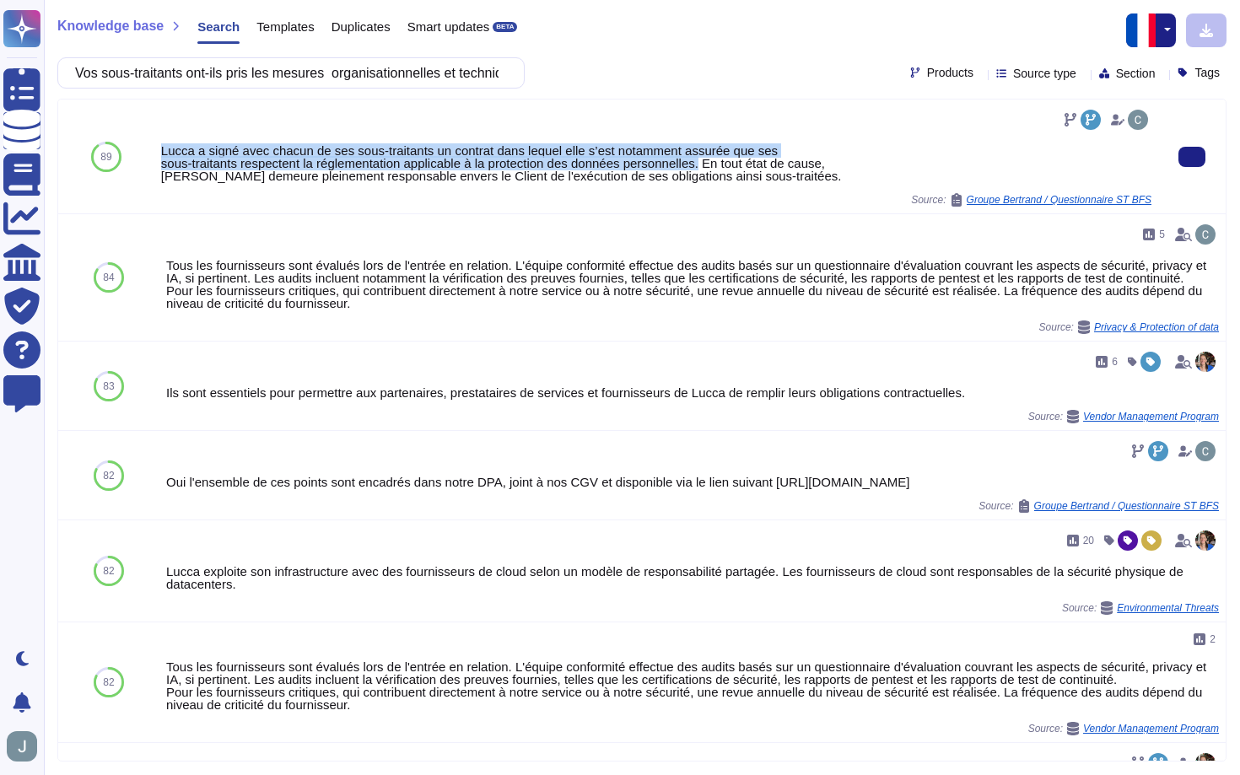
drag, startPoint x: 162, startPoint y: 153, endPoint x: 716, endPoint y: 162, distance: 554.1
click at [716, 162] on div "Lucca a signé avec chacun de ses sous-traitants un contrat dans lequel elle s’e…" at bounding box center [656, 163] width 990 height 38
drag, startPoint x: 161, startPoint y: 146, endPoint x: 717, endPoint y: 161, distance: 555.9
click at [717, 161] on div "Lucca a signé avec chacun de ses sous-traitants un contrat dans lequel elle s’e…" at bounding box center [656, 163] width 990 height 38
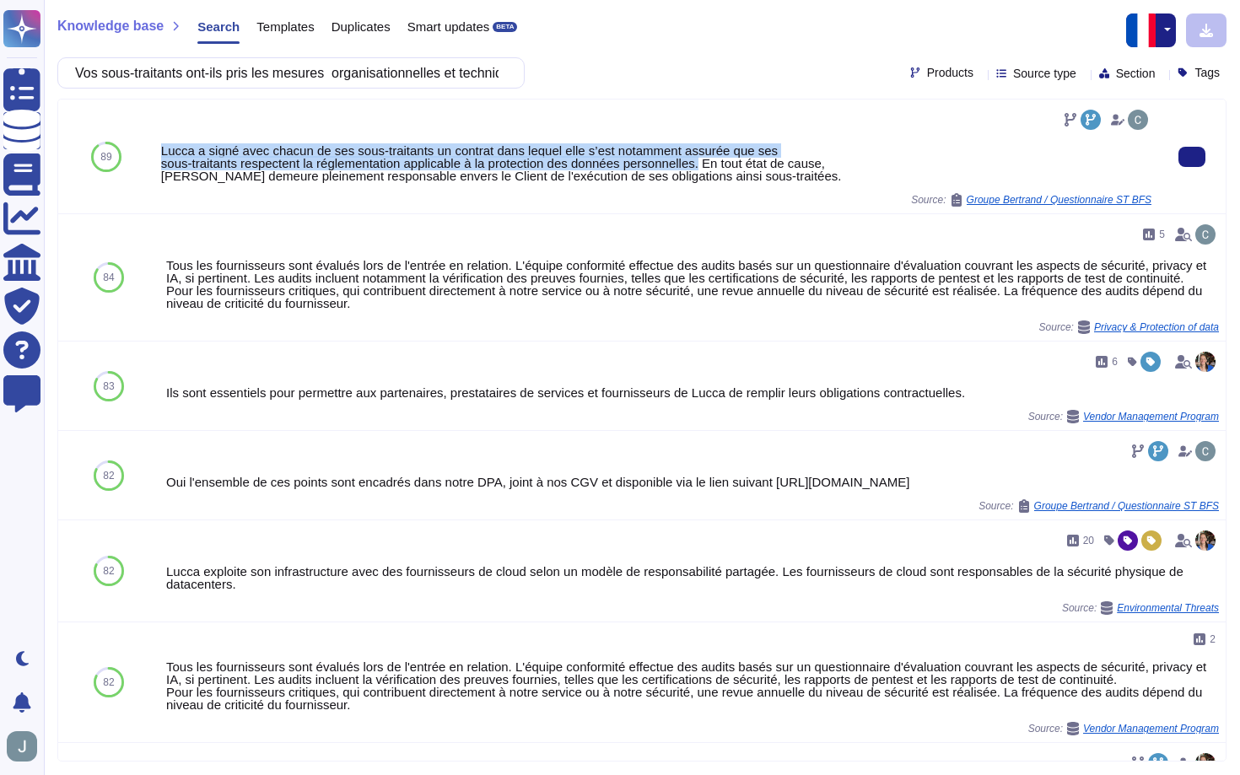
copy div "Lucca a signé avec chacun de ses sous-traitants un contrat dans lequel elle s’e…"
click at [348, 68] on input "Vos sous-traitants ont-ils pris les mesures organisationnelles et techniques pe…" at bounding box center [287, 73] width 440 height 30
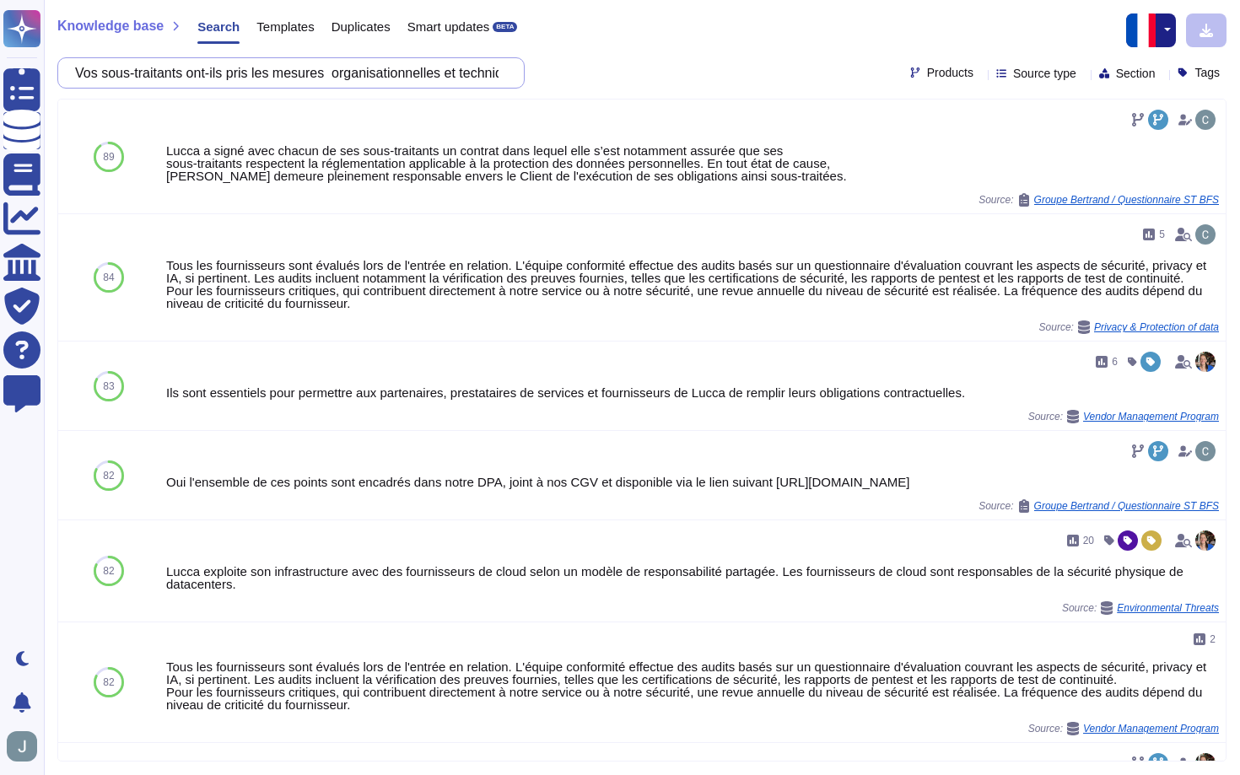
click at [348, 68] on input "Vos sous-traitants ont-ils pris les mesures organisationnelles et techniques pe…" at bounding box center [287, 73] width 440 height 30
paste input "Comment votre entreprise s’’assure-t-elle que les traitements des données réali…"
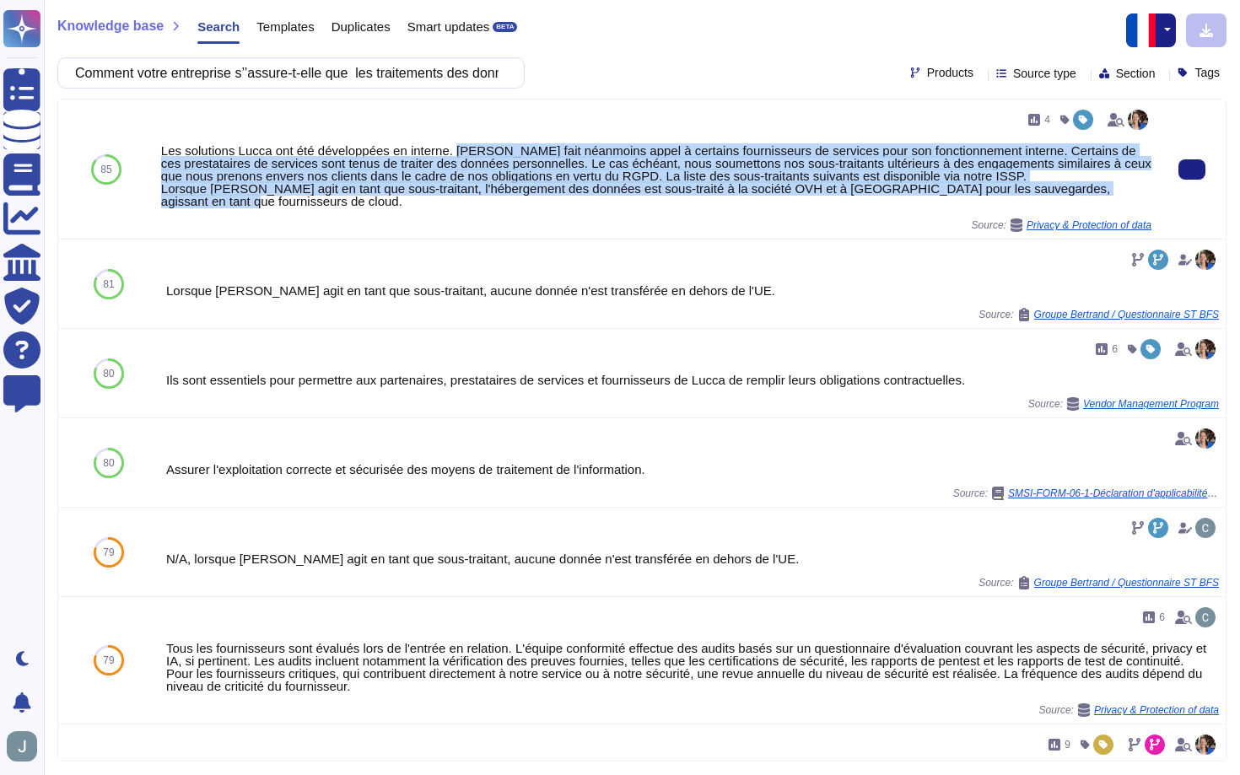
drag, startPoint x: 464, startPoint y: 148, endPoint x: 838, endPoint y: 198, distance: 377.7
click at [838, 198] on div "Les solutions Lucca ont été développées en interne. [PERSON_NAME] fait néanmoin…" at bounding box center [656, 175] width 990 height 63
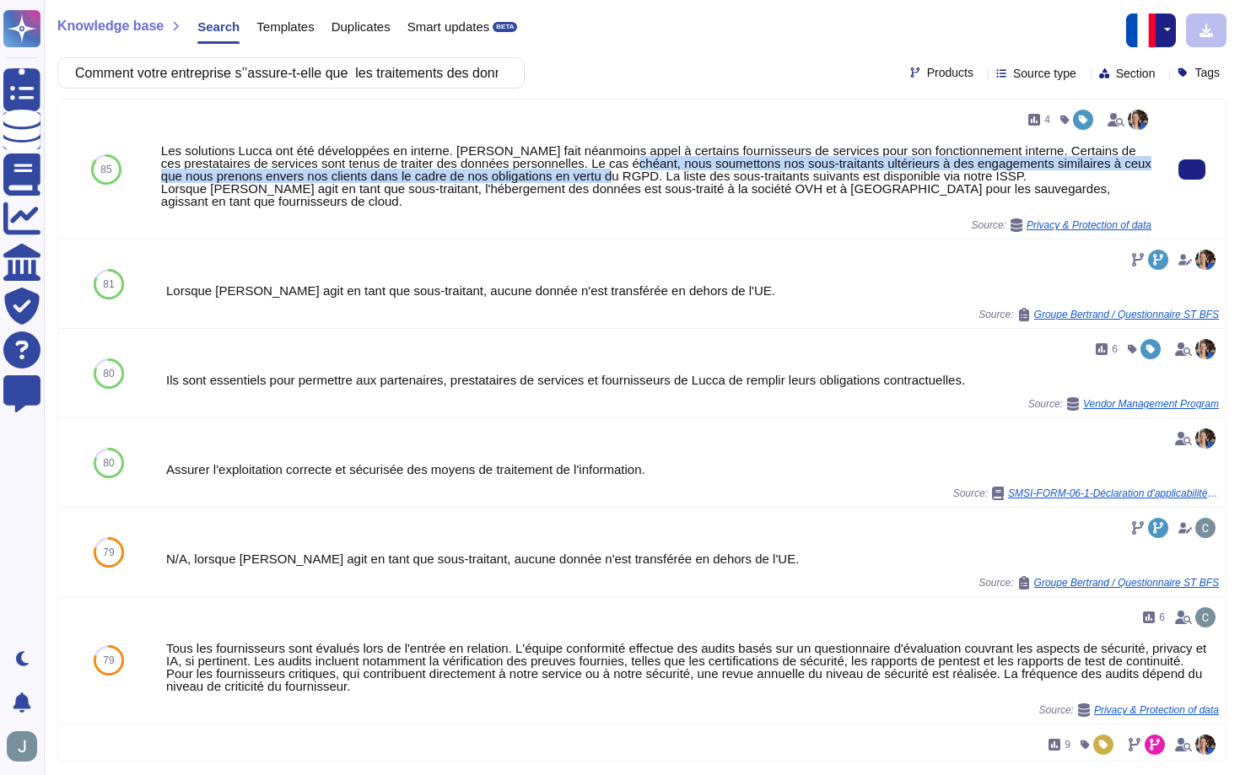
drag, startPoint x: 673, startPoint y: 164, endPoint x: 703, endPoint y: 175, distance: 32.6
click at [703, 175] on div "Les solutions Lucca ont été développées en interne. [PERSON_NAME] fait néanmoin…" at bounding box center [656, 175] width 990 height 63
copy div "nous soumettons nos sous-traitants ultérieurs à des engagements similaires à ce…"
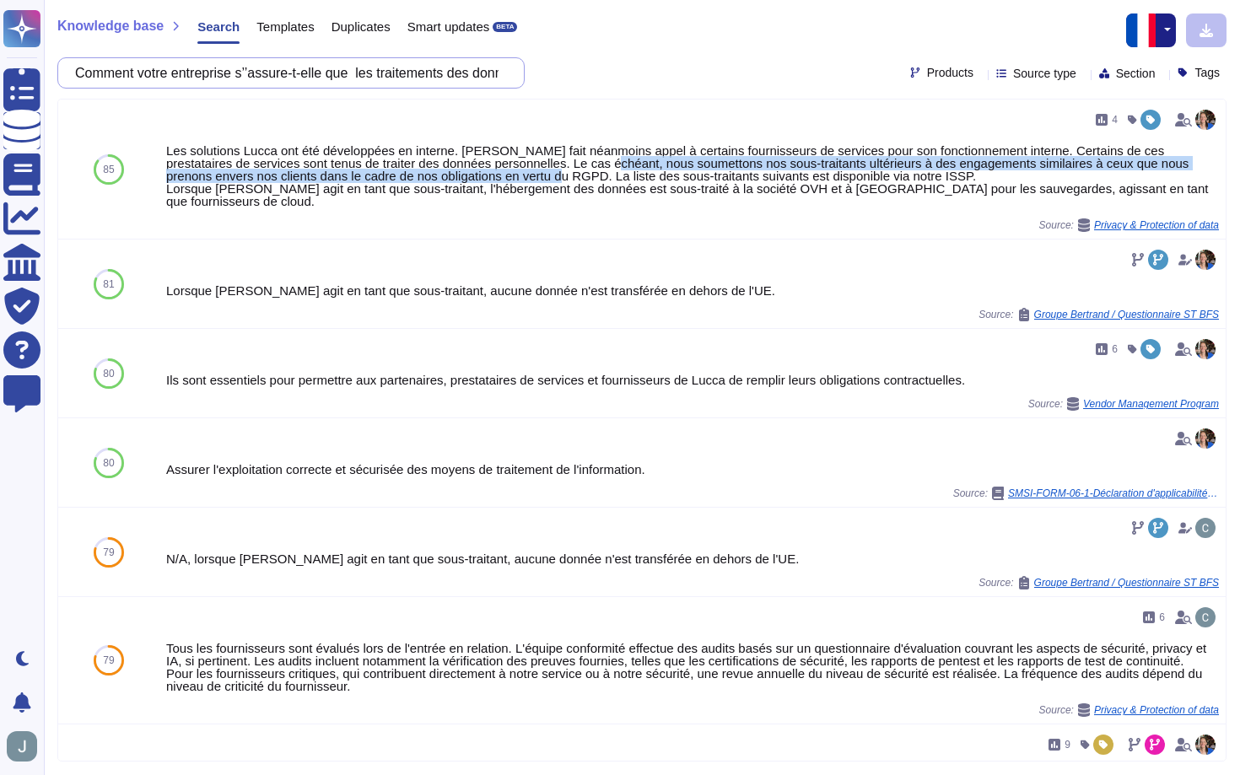
click at [463, 72] on input "Comment votre entreprise s’’assure-t-elle que les traitements des données réali…" at bounding box center [287, 73] width 440 height 30
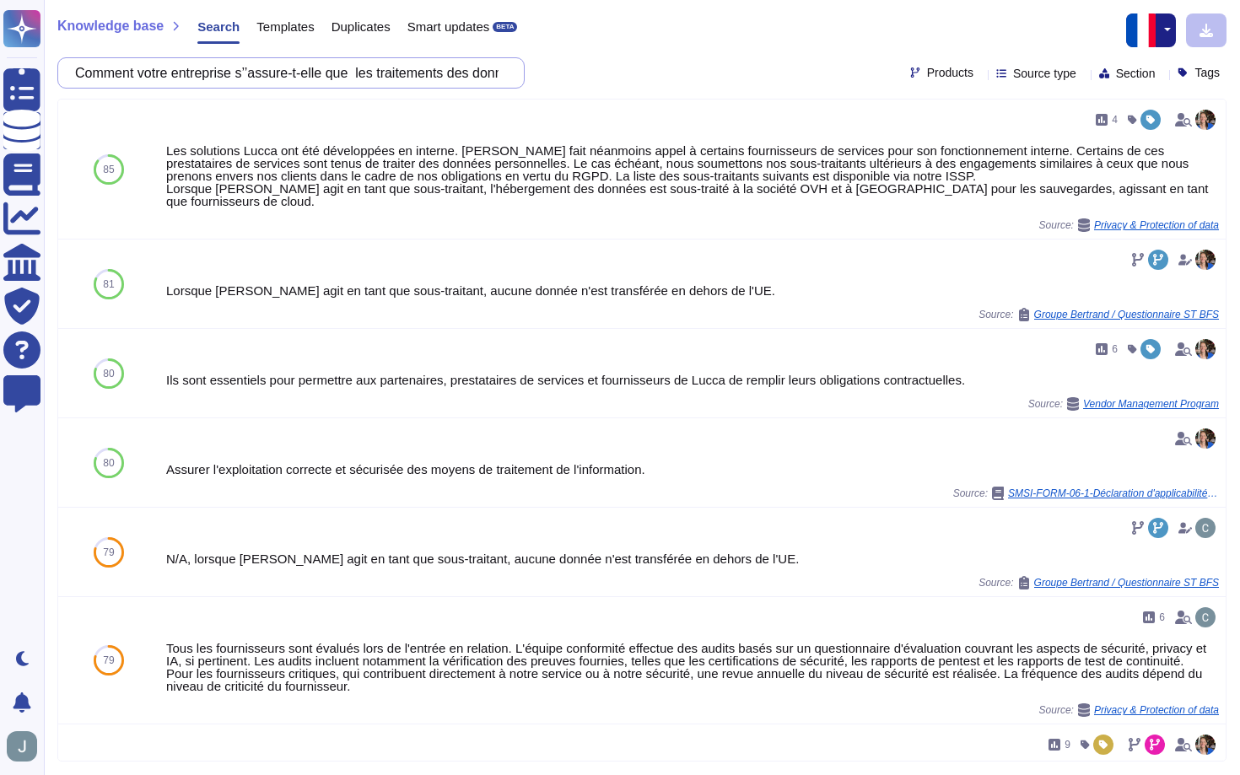
click at [463, 72] on input "Comment votre entreprise s’’assure-t-elle que les traitements des données réali…" at bounding box center [287, 73] width 440 height 30
paste input "Auditez-vous régulièrement la conformité de vos sous-traitants au RGPD ?"
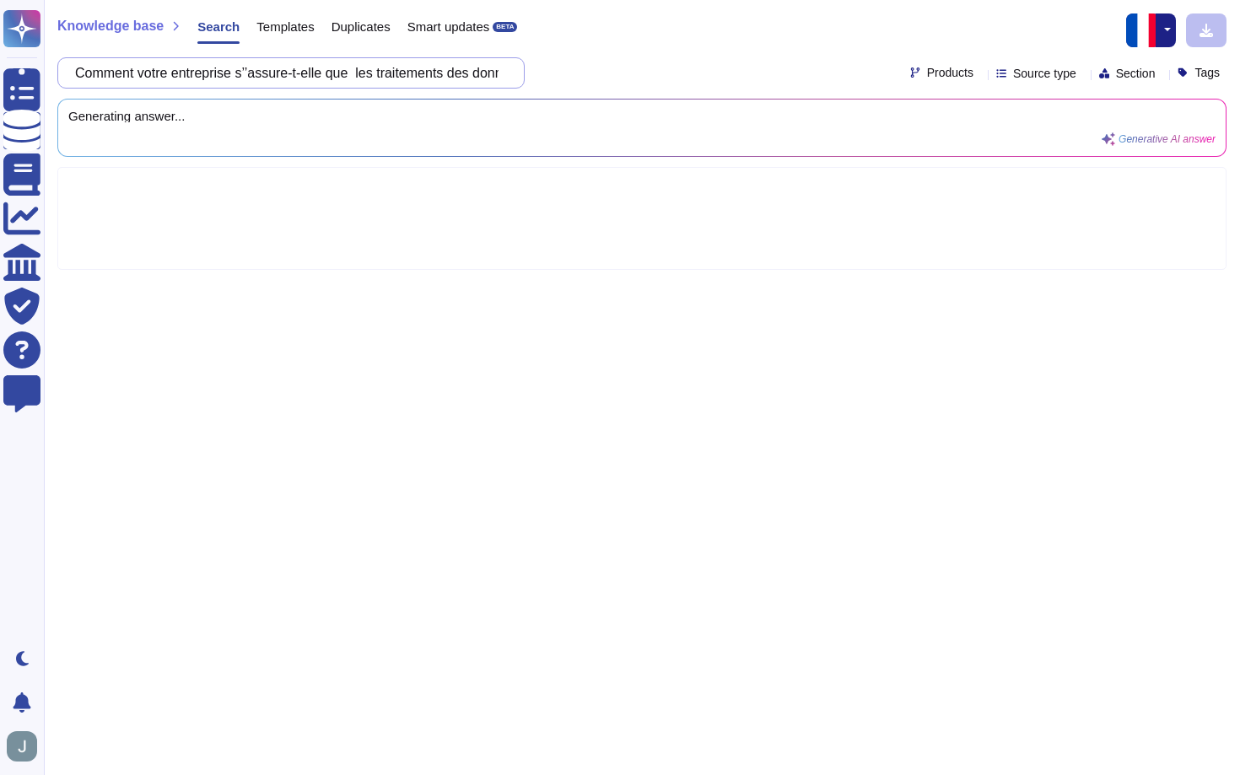
scroll to position [0, 45]
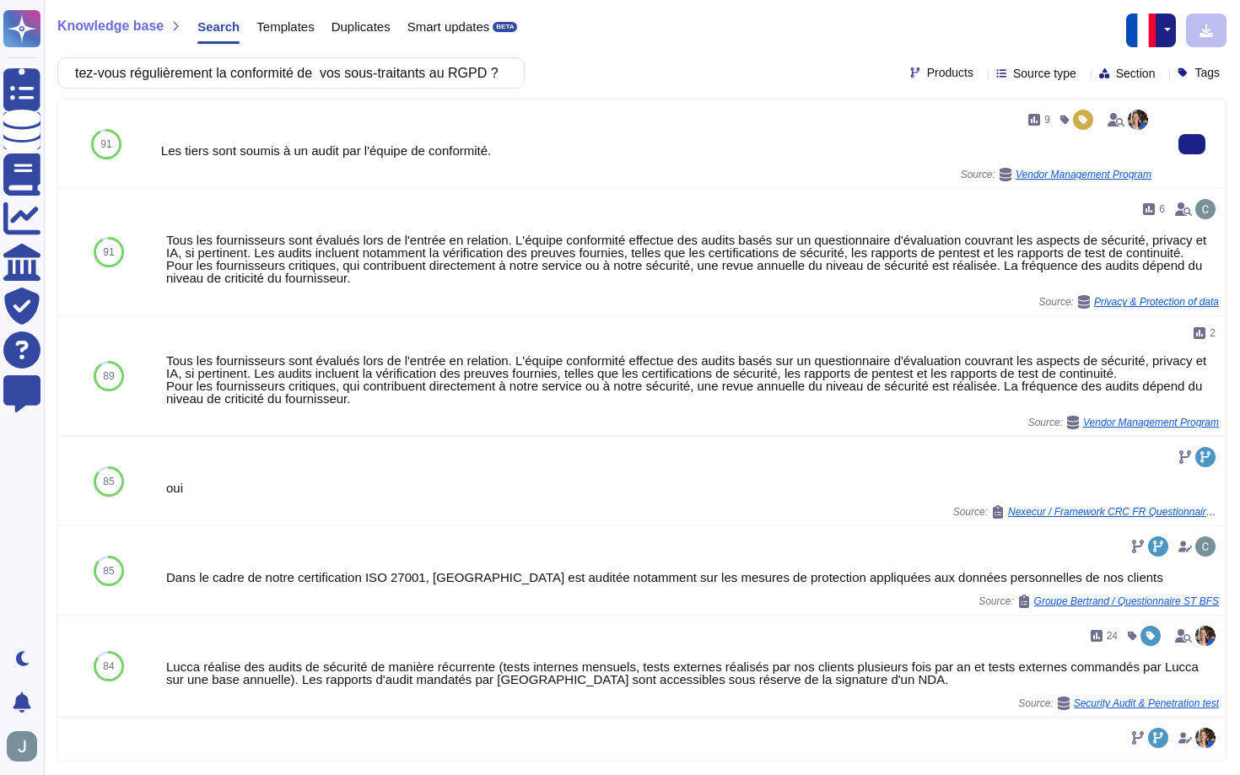
type input "Auditez-vous régulièrement la conformité de vos sous-traitants au RGPD ?"
click at [353, 180] on div "Source: Vendor Management Program" at bounding box center [656, 174] width 990 height 13
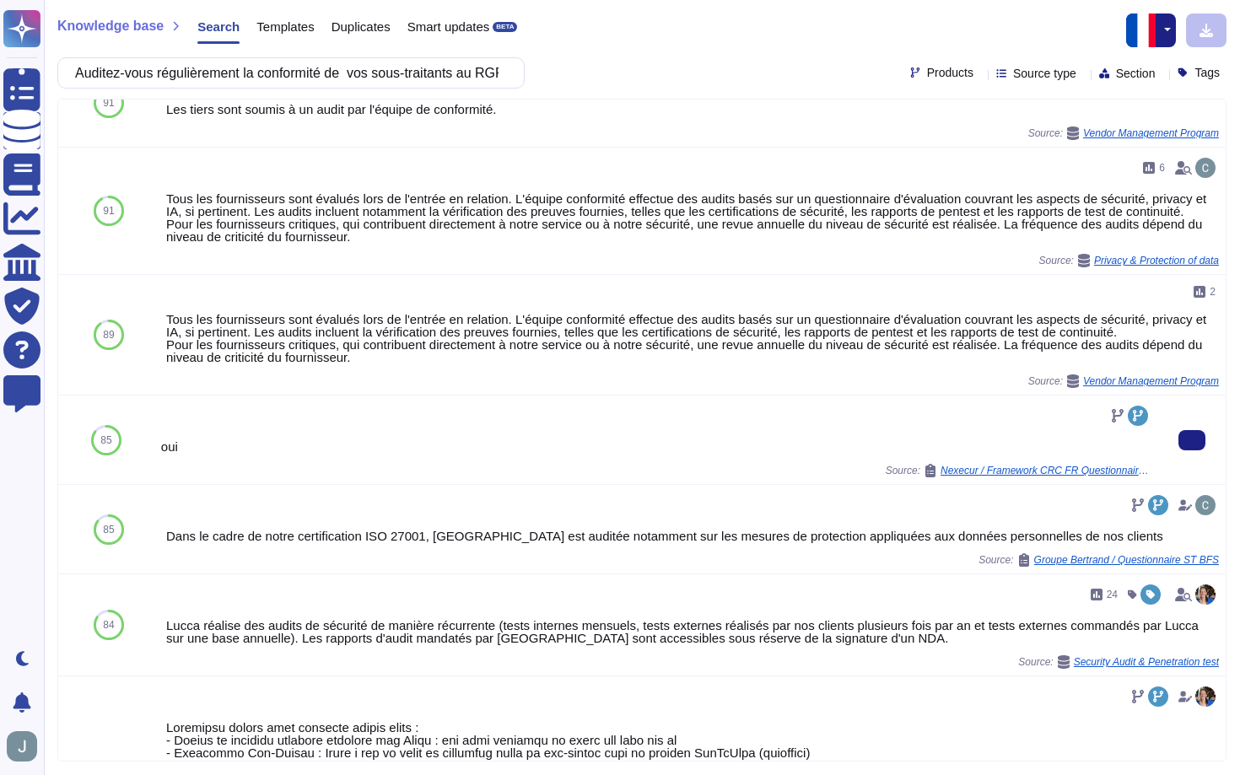
scroll to position [44, 0]
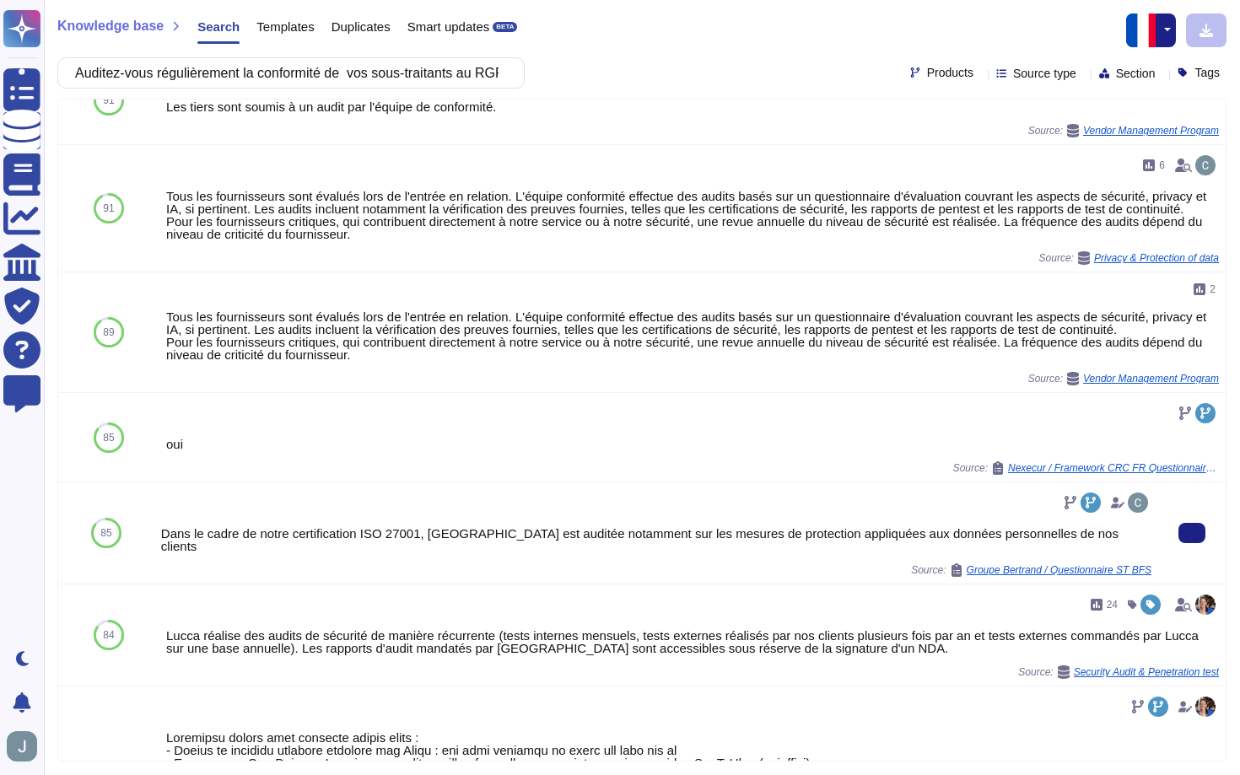
click at [459, 565] on div "Source: Groupe Bertrand / Questionnaire ST BFS" at bounding box center [656, 569] width 990 height 13
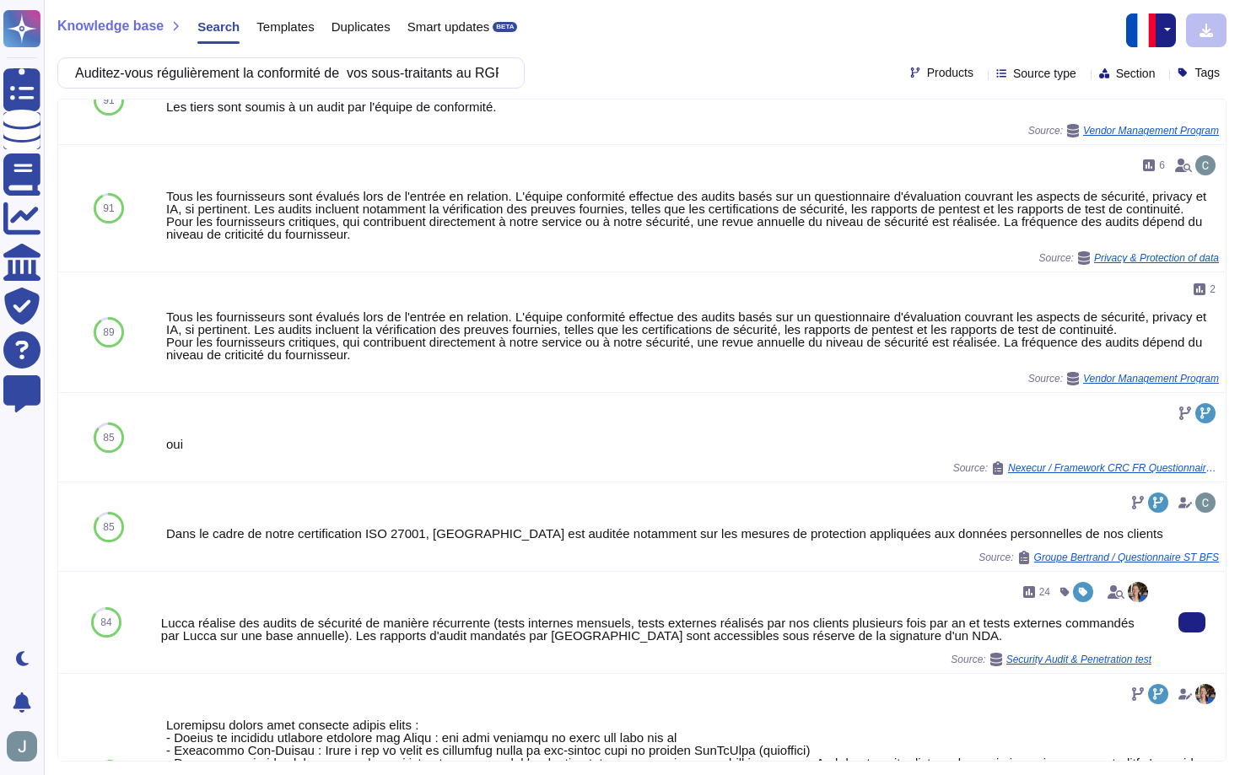
scroll to position [0, 0]
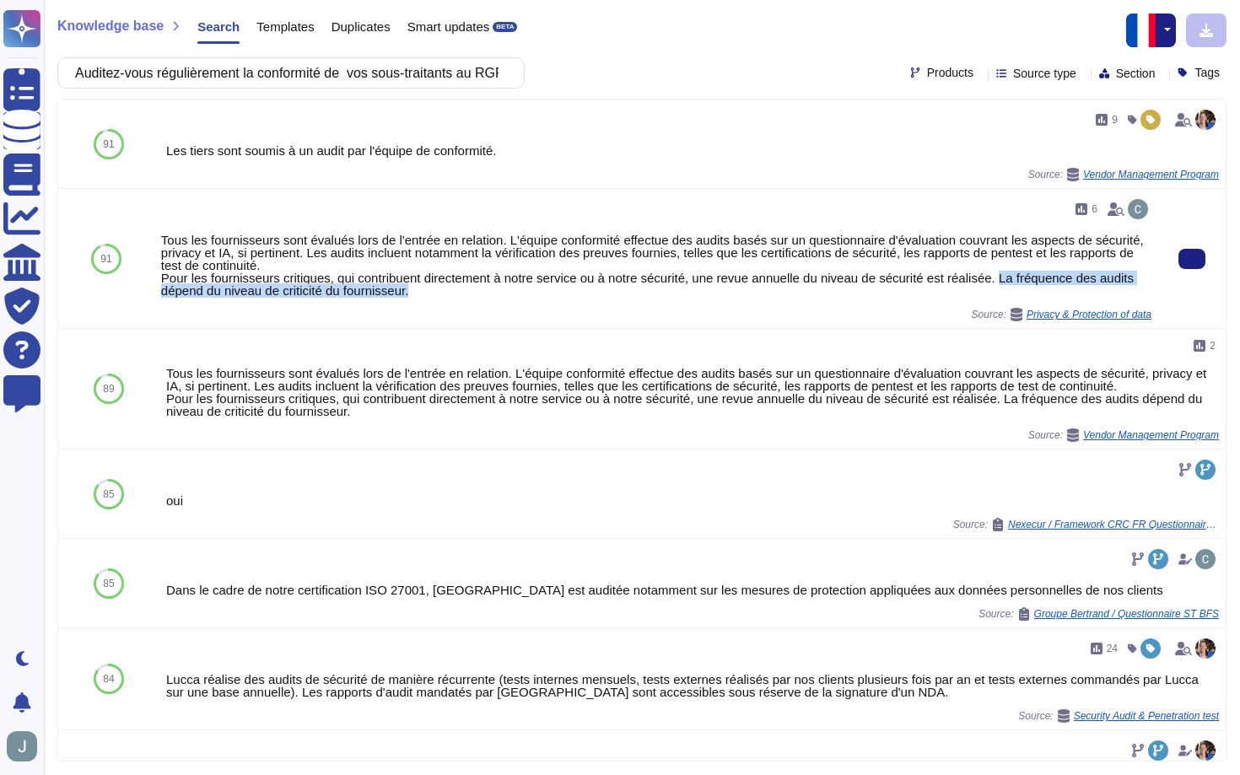
drag, startPoint x: 493, startPoint y: 298, endPoint x: 1020, endPoint y: 282, distance: 527.3
click at [1020, 282] on div "6 Tous les fournisseurs sont évalués lors de l'entrée en relation. L'équipe con…" at bounding box center [656, 259] width 990 height 126
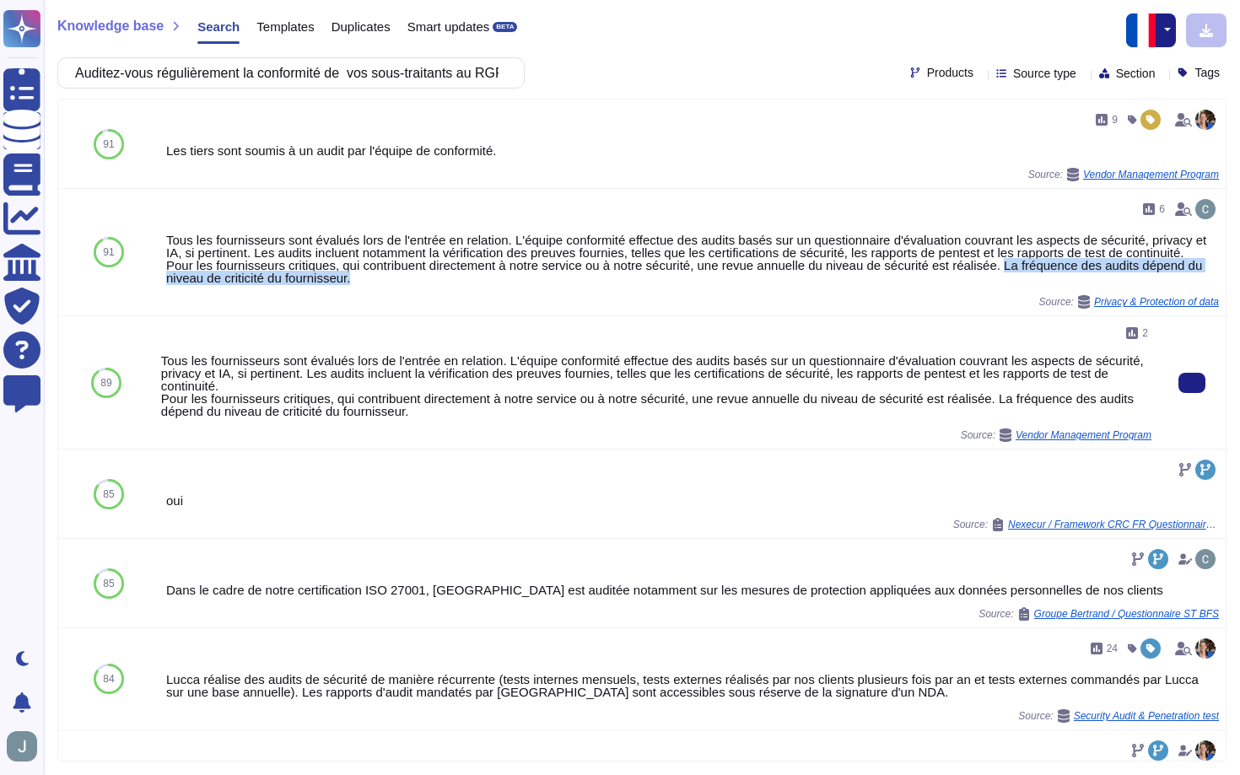
copy div "La fréquence des audits dépend du niveau de criticité du fournisseur."
